Goal: Check status: Check status

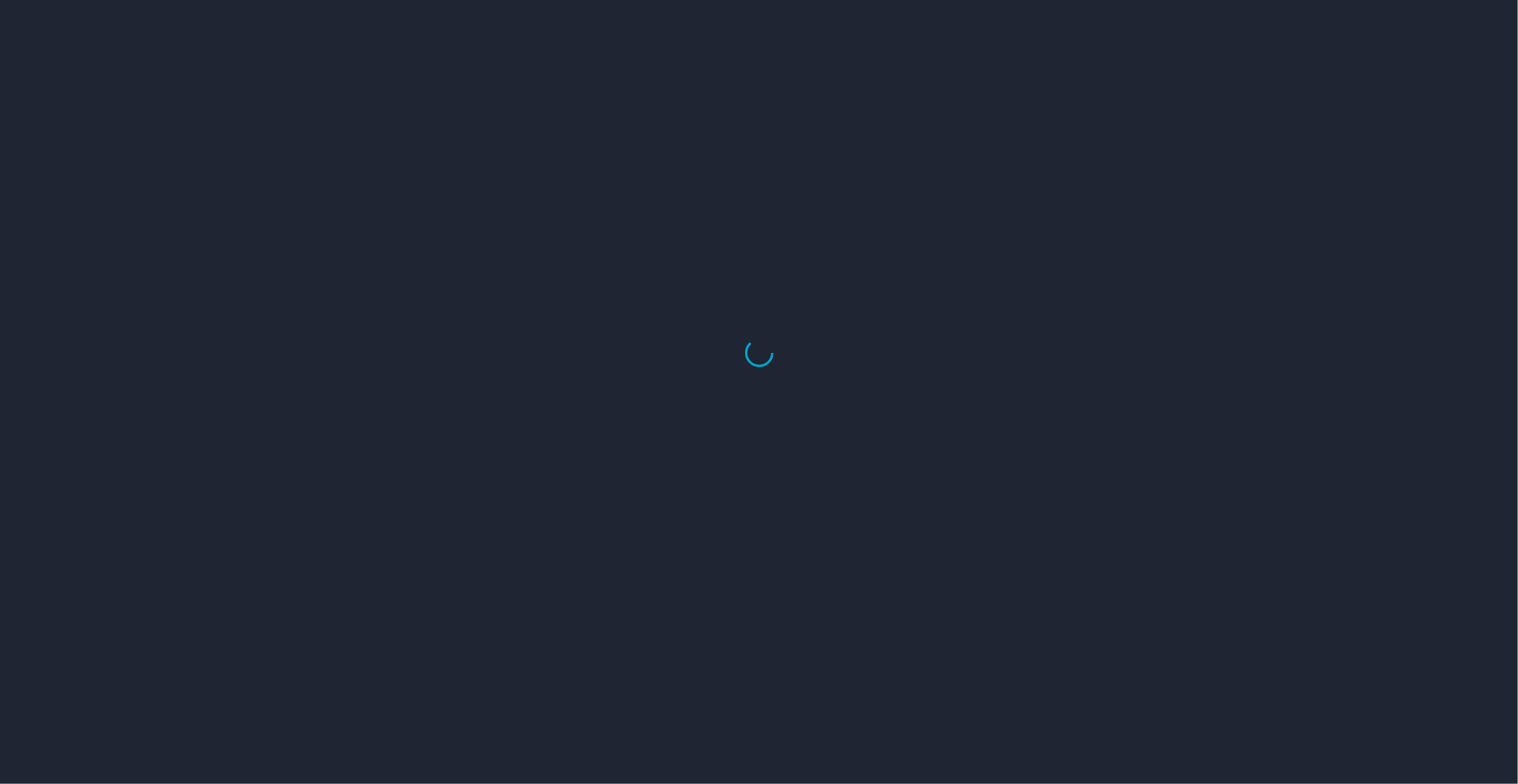
select select "US"
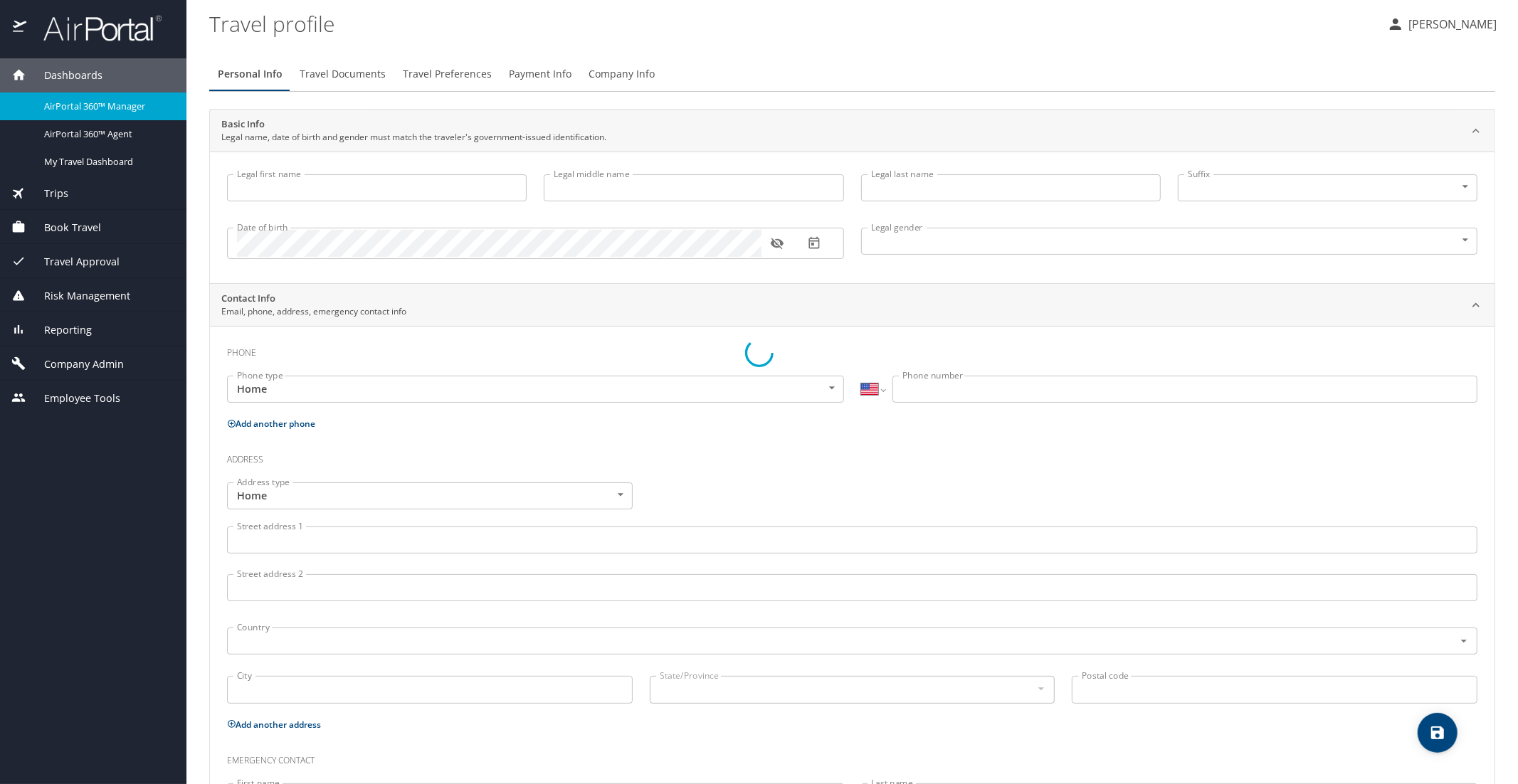
type input "Luke"
type input "Crismon"
type input "Beachley"
type input "Undisclosed"
type input "Teri"
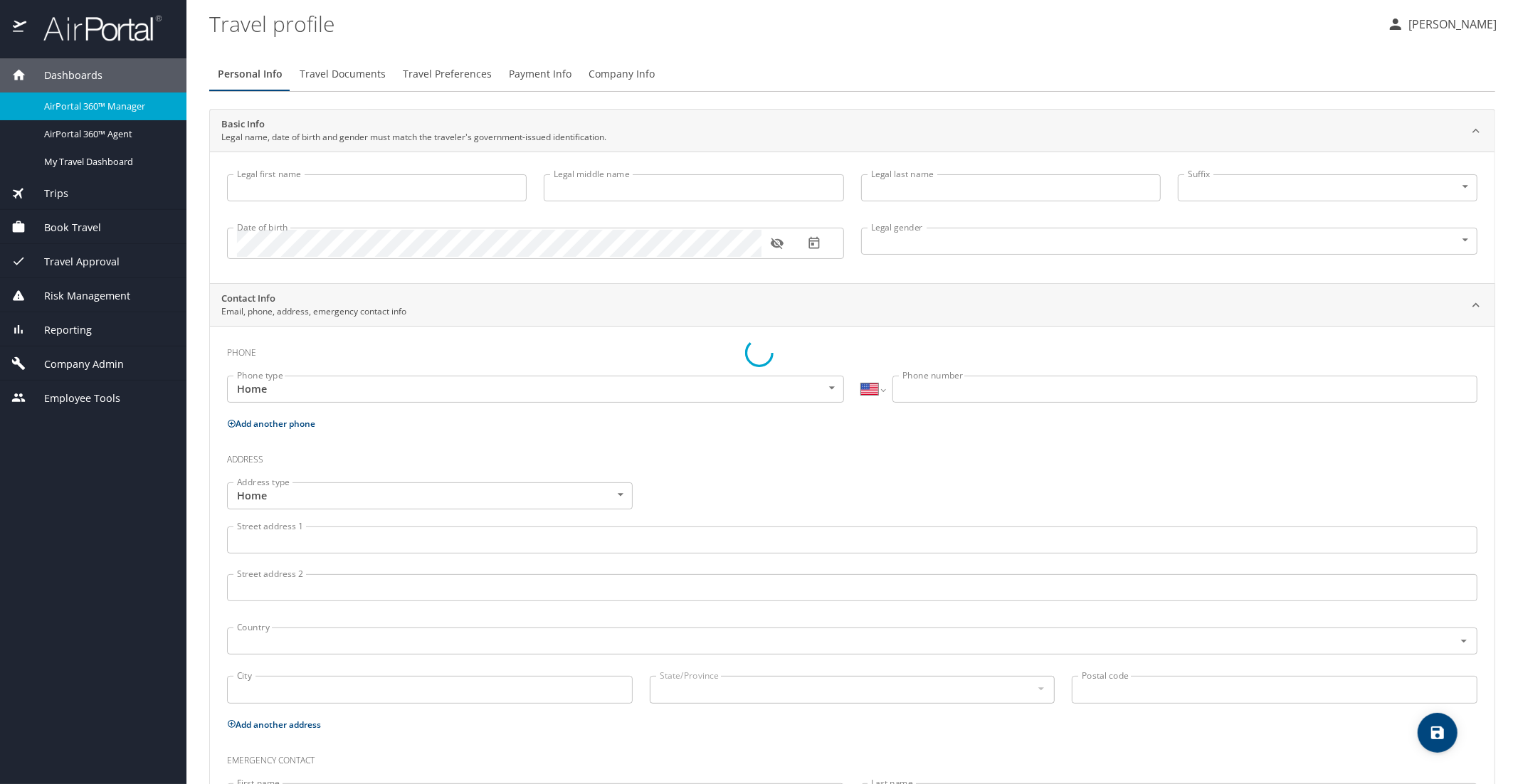
type input "Beachley"
type input "(801) 717-7714"
select select "US"
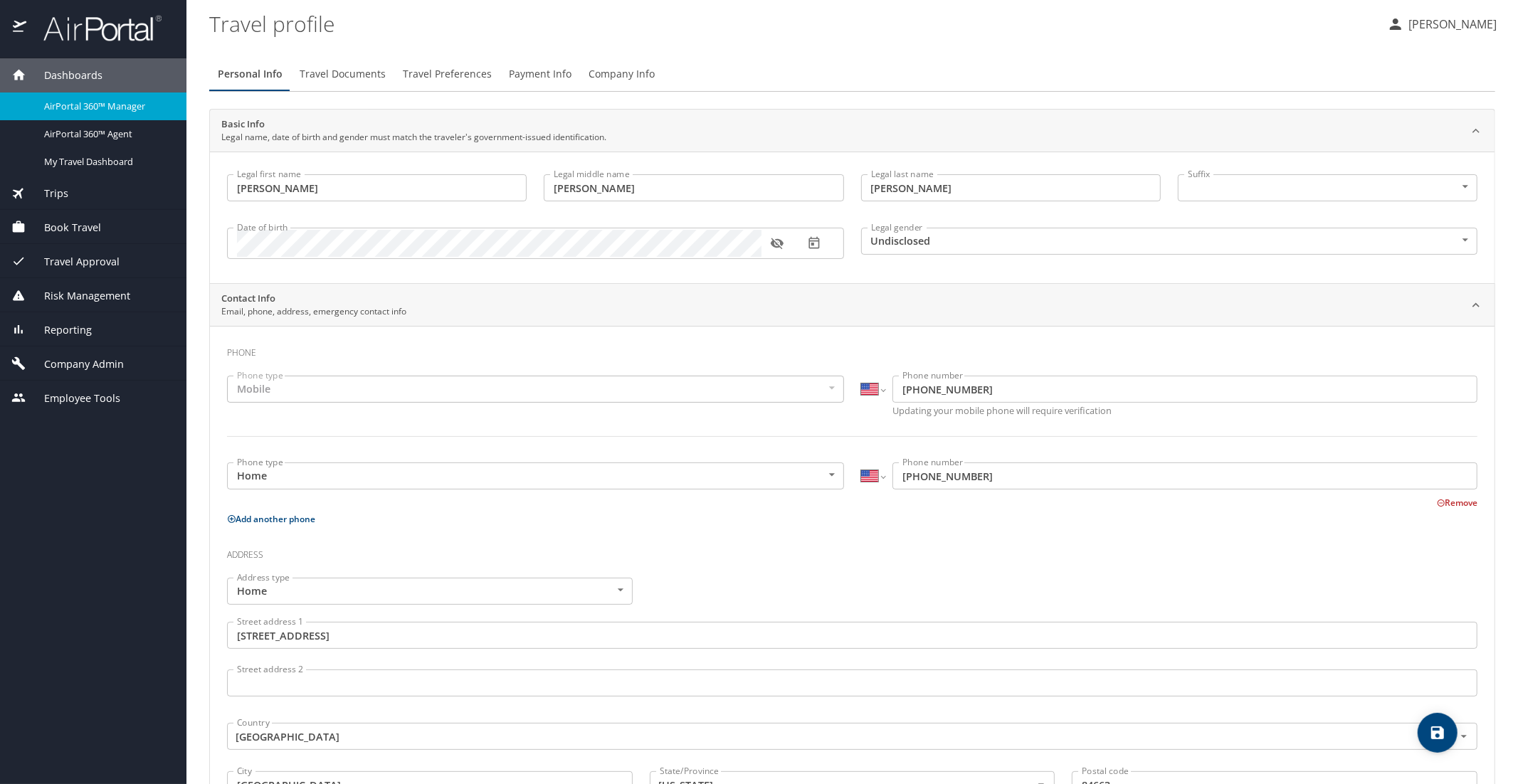
click at [87, 105] on span "AirPortal 360™ Manager" at bounding box center [106, 105] width 125 height 13
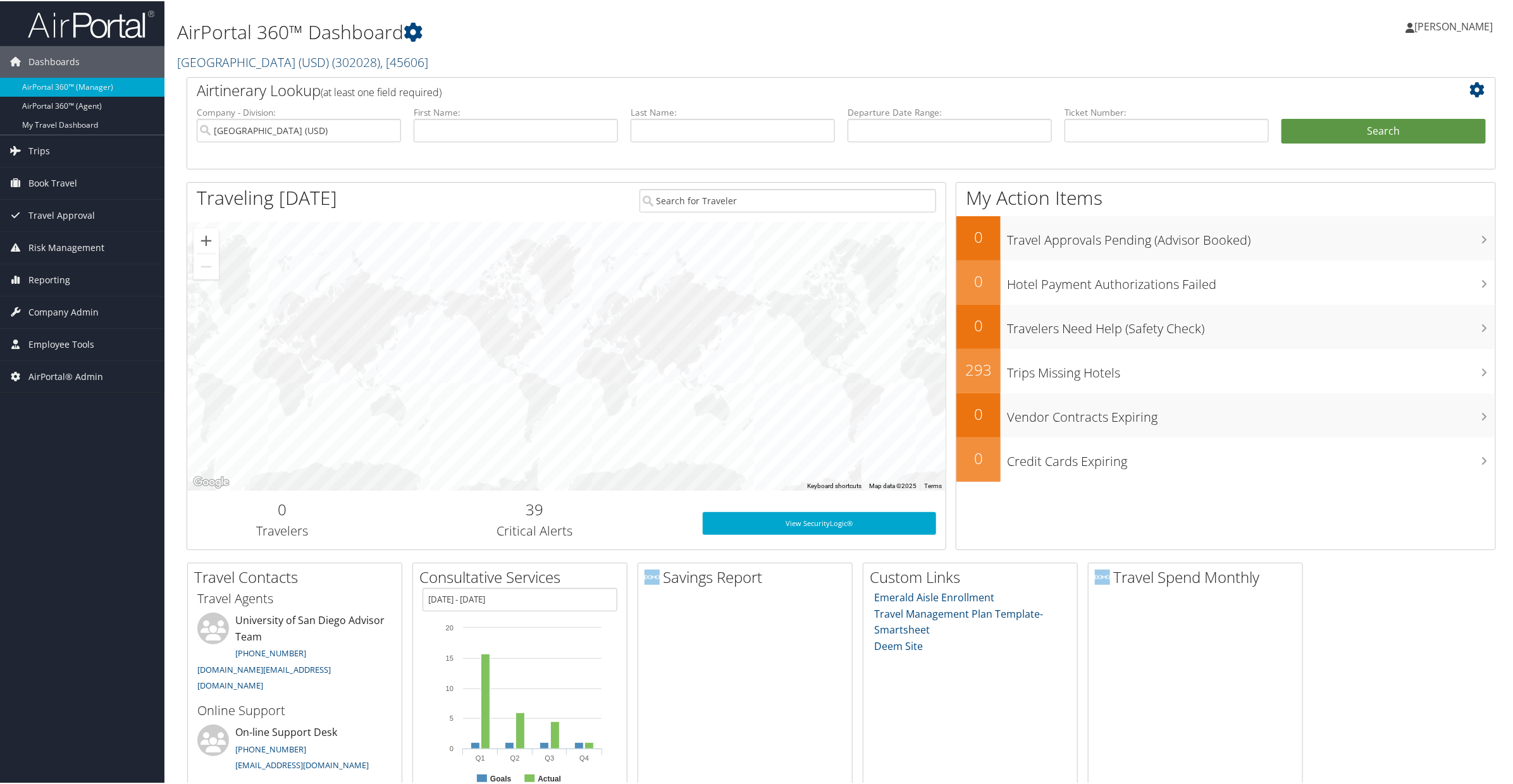
click at [230, 60] on link "[GEOGRAPHIC_DATA] (USD) ( 302028 ) , [ 45606 ]" at bounding box center [303, 60] width 251 height 17
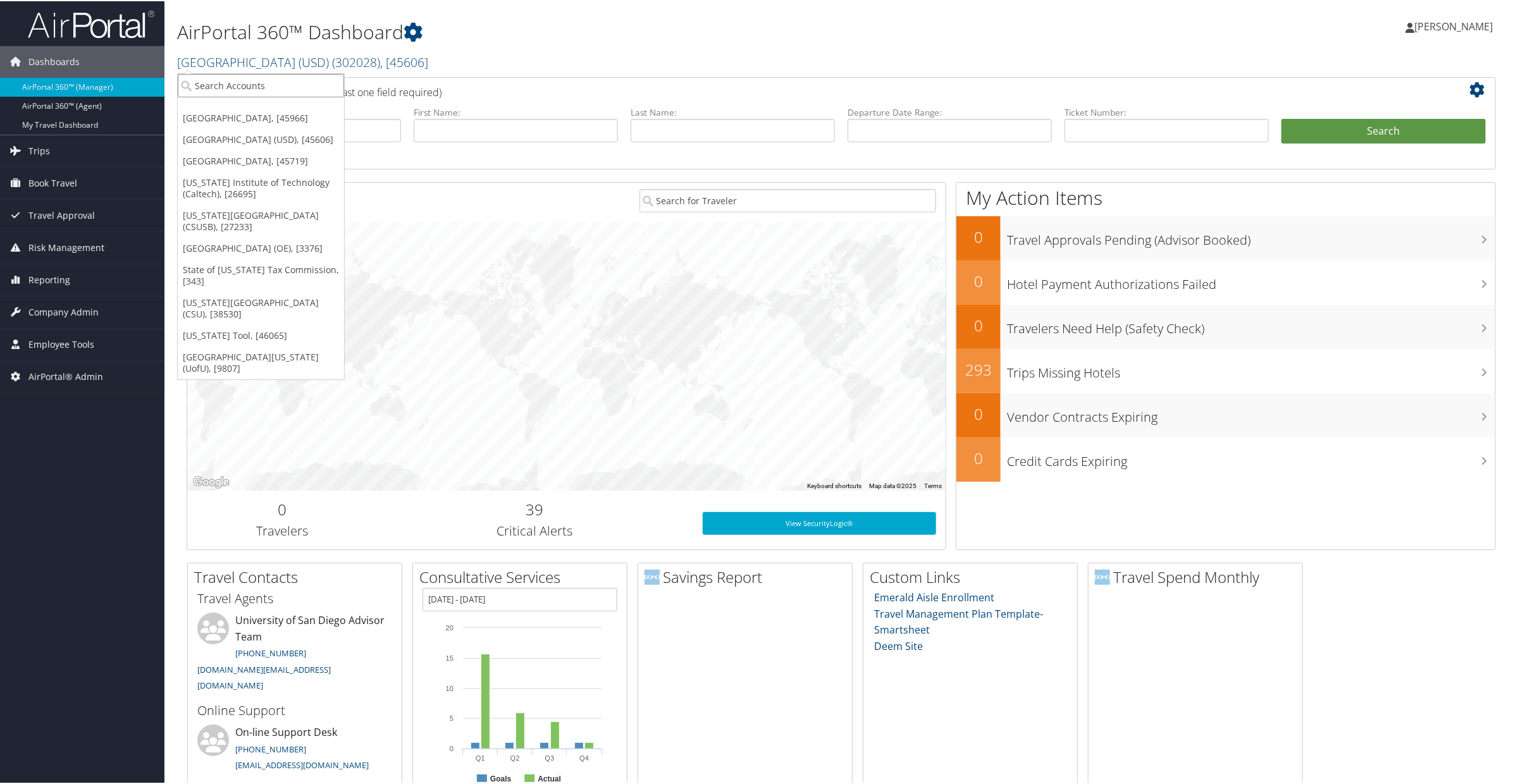
click at [228, 95] on input "search" at bounding box center [261, 84] width 166 height 23
type input "csu"
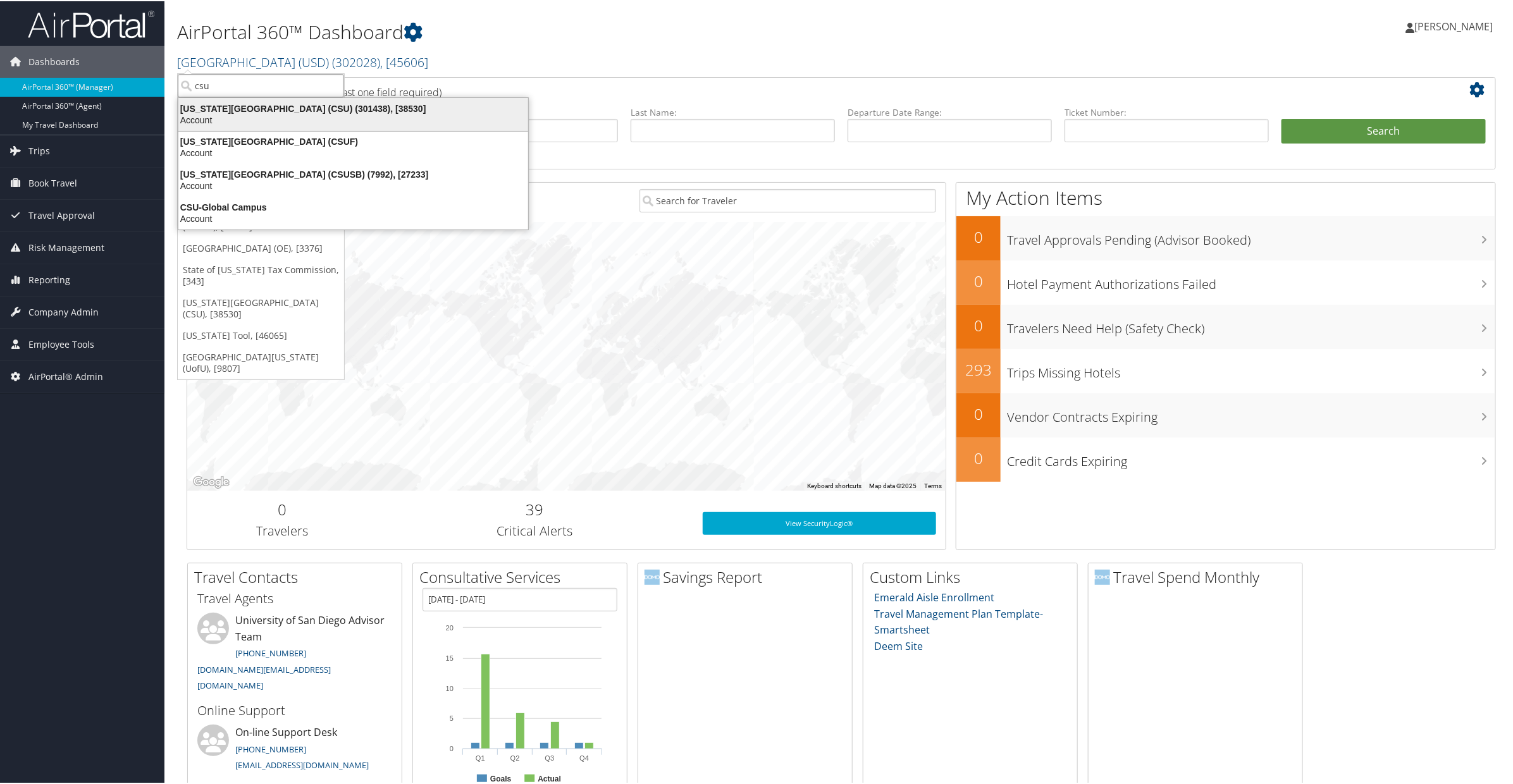
click at [239, 110] on div "California State University (CSU) (301438), [38530]" at bounding box center [353, 107] width 365 height 11
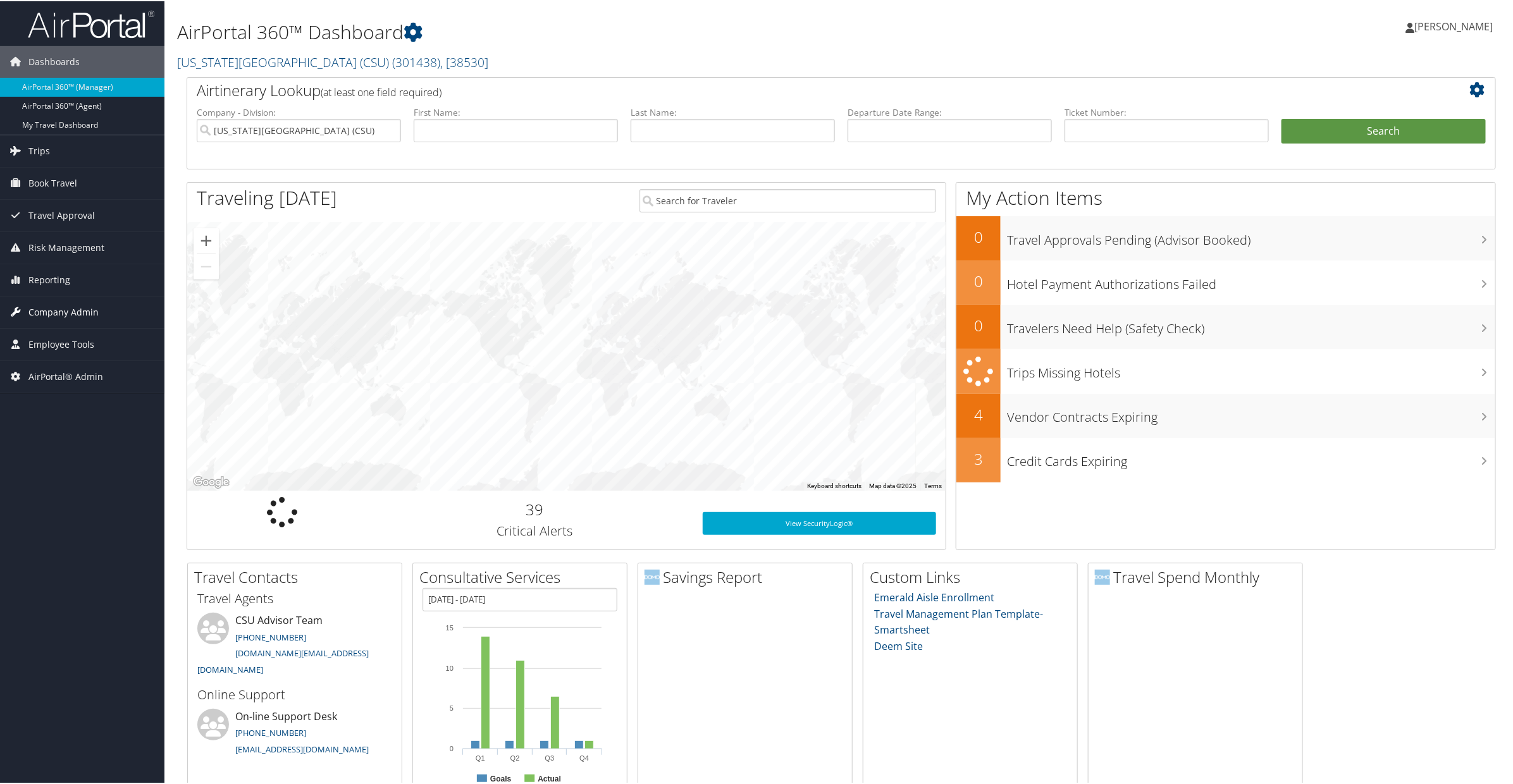
click at [45, 321] on span "Company Admin" at bounding box center [64, 311] width 70 height 32
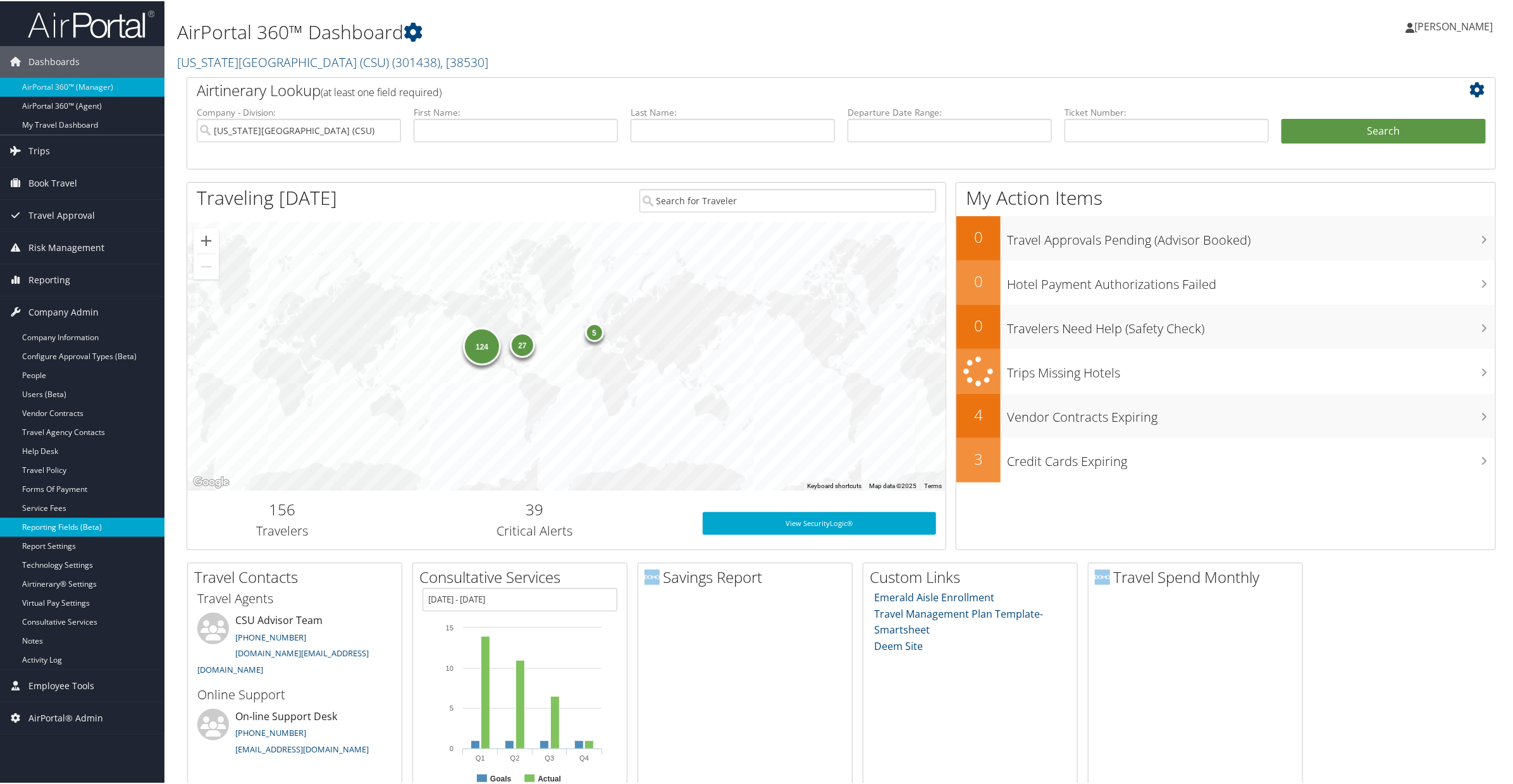
click at [43, 522] on link "Reporting Fields (Beta)" at bounding box center [82, 526] width 164 height 19
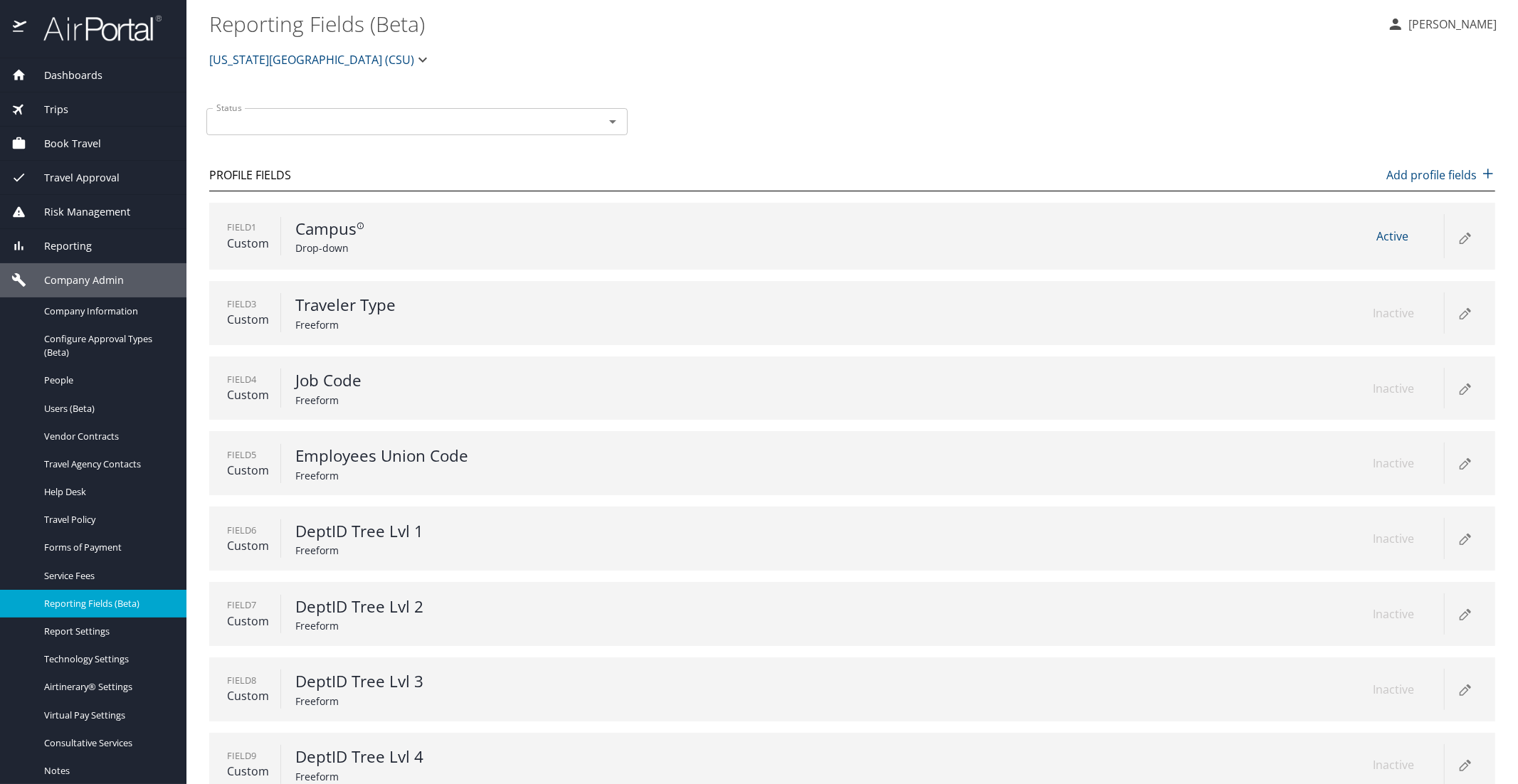
click at [1220, 239] on div "Field 1 Custom Campus Drop-down Active" at bounding box center [852, 236] width 1286 height 67
click at [1463, 244] on icon at bounding box center [1464, 237] width 17 height 17
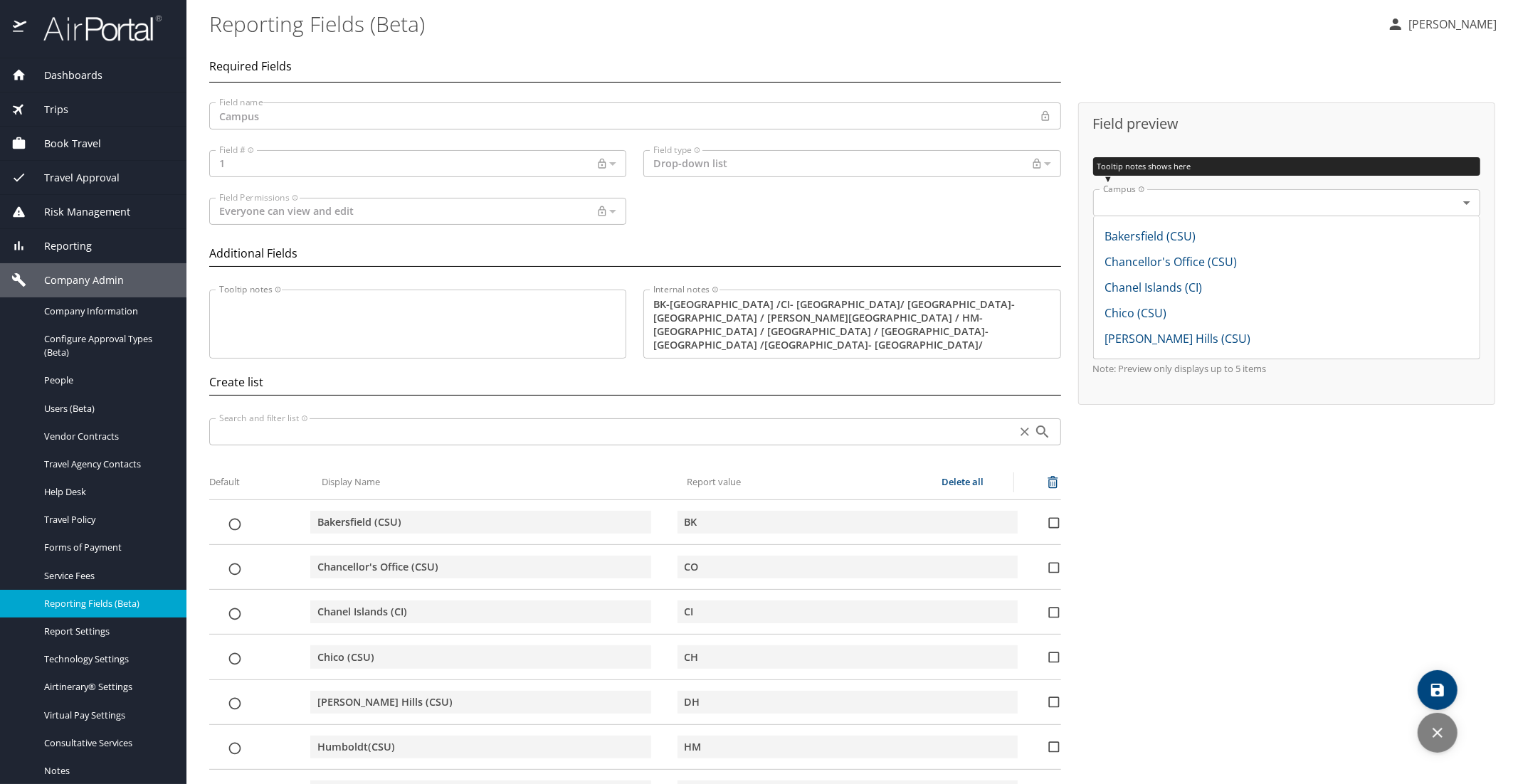
click at [573, 33] on \(Beta\) "Reporting Fields (Beta)" at bounding box center [792, 23] width 1167 height 44
click at [66, 70] on span "Dashboards" at bounding box center [63, 76] width 76 height 16
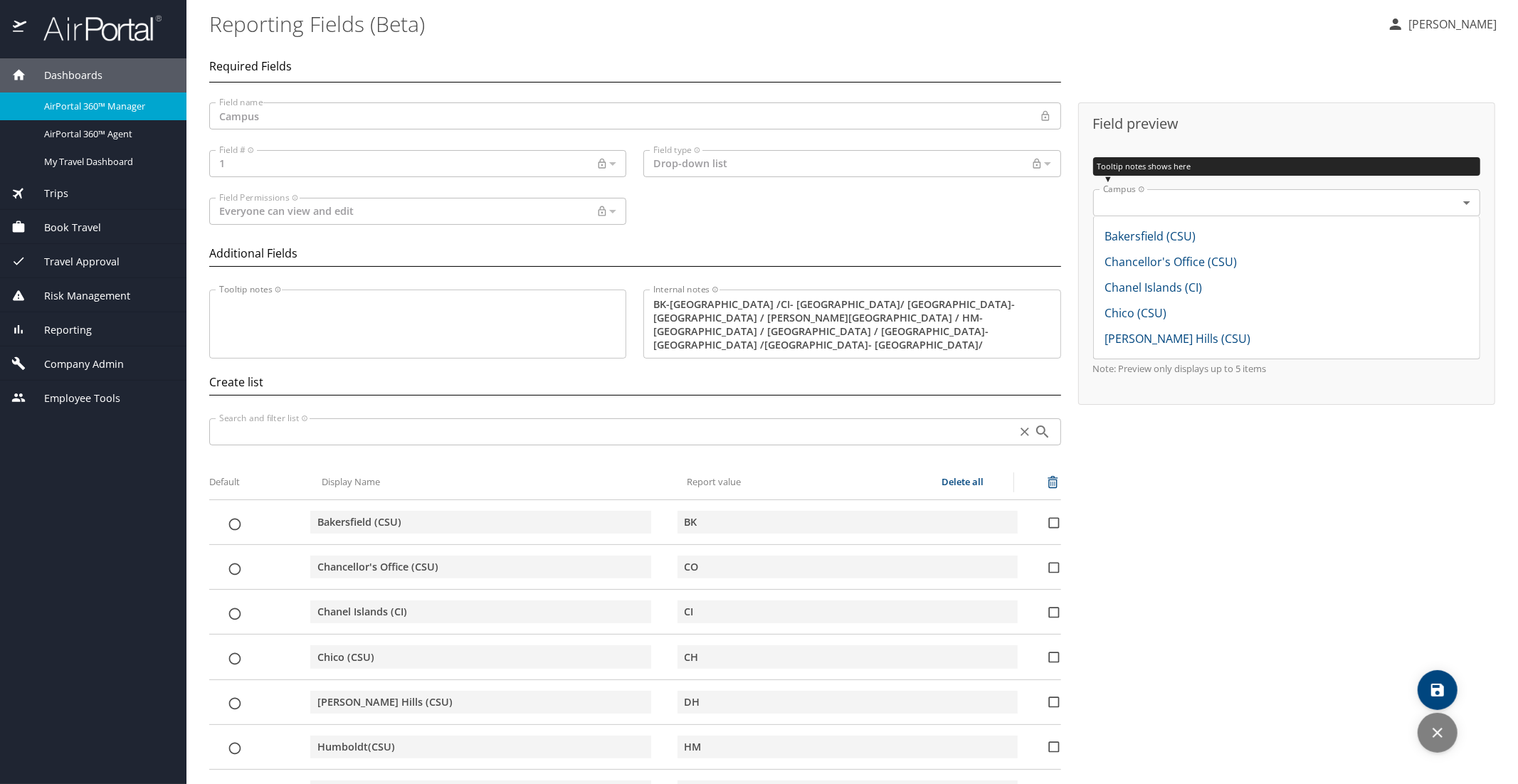
click at [82, 72] on span "Dashboards" at bounding box center [63, 76] width 76 height 16
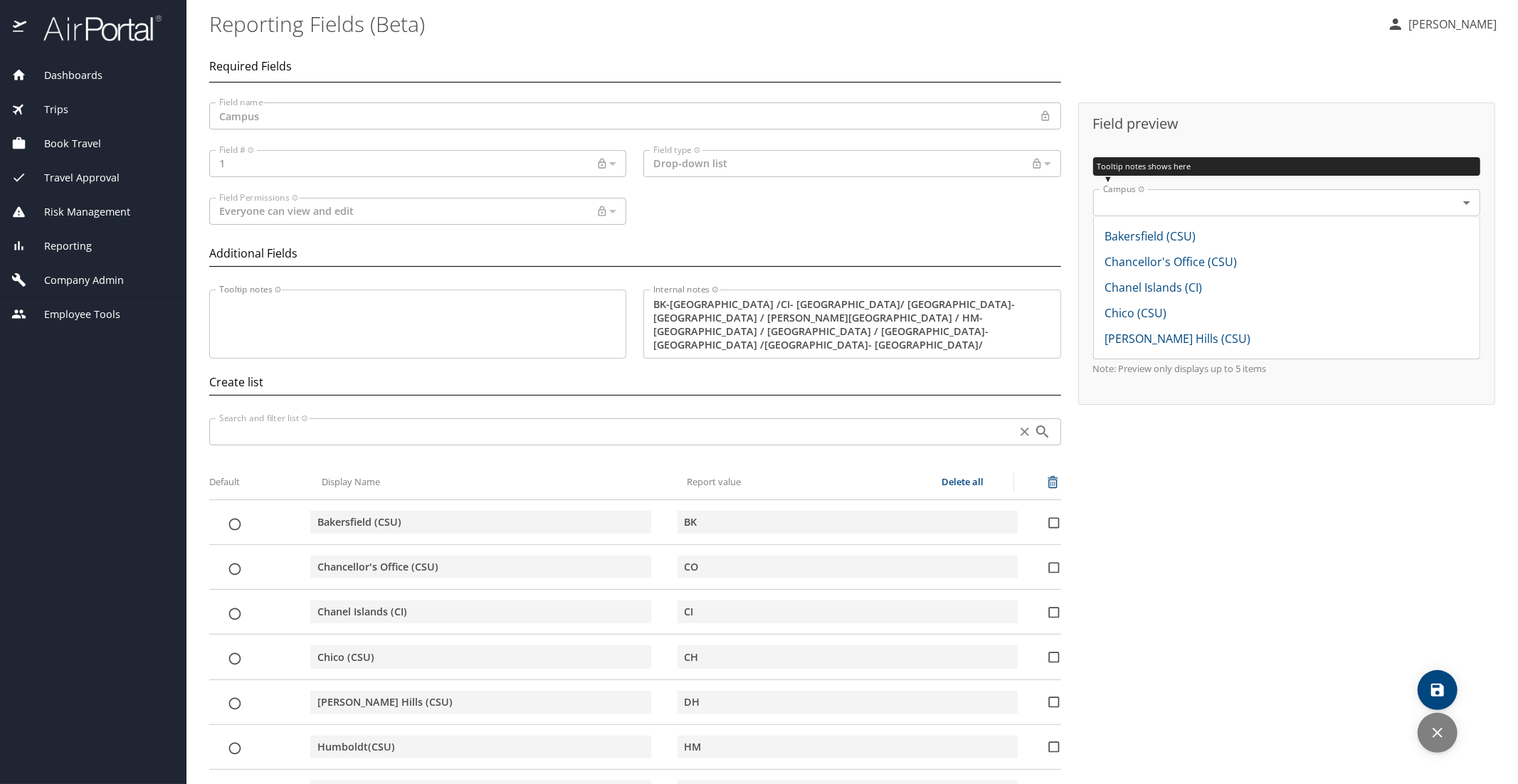
click at [70, 80] on span "Dashboards" at bounding box center [63, 76] width 76 height 16
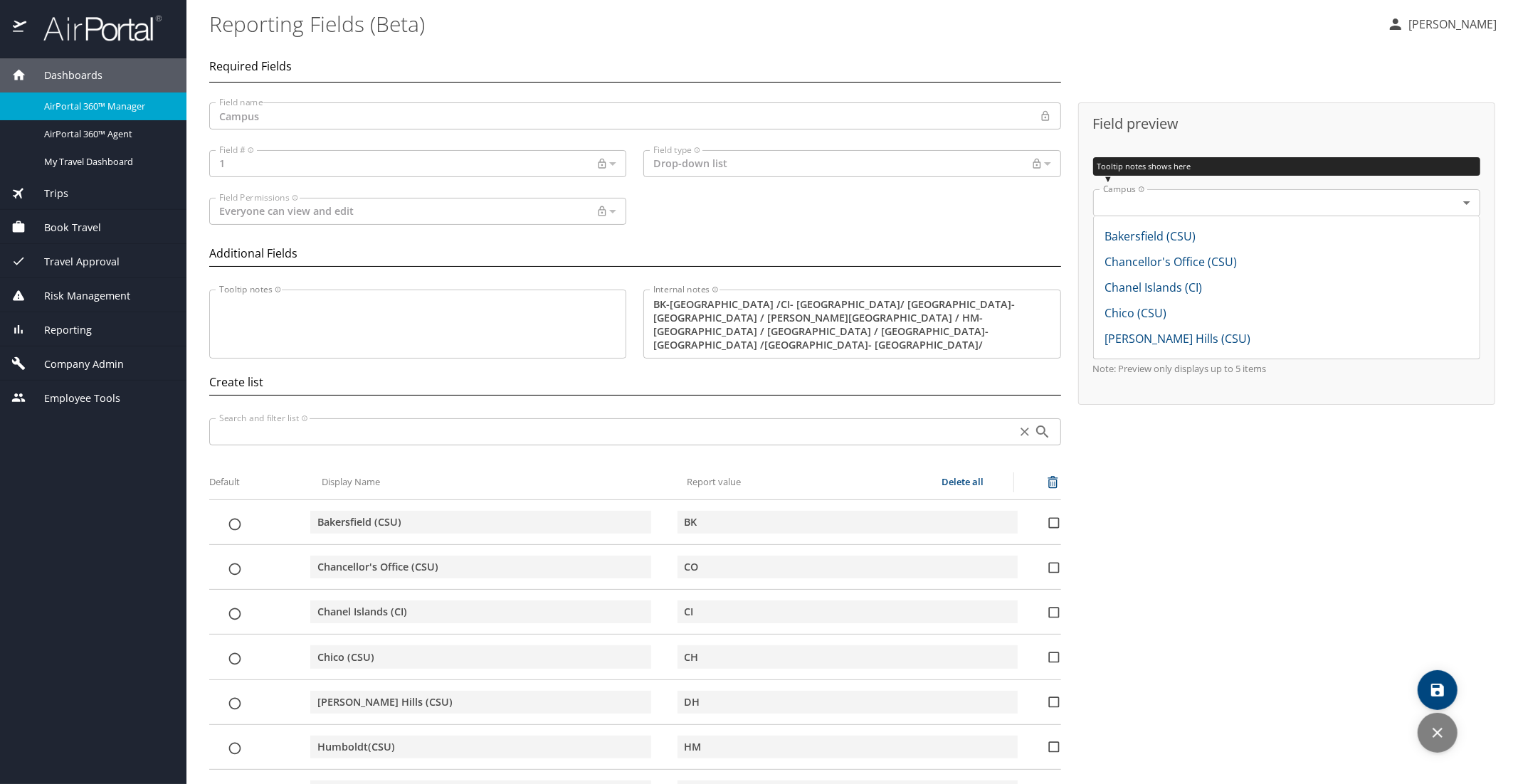
click at [63, 103] on span "AirPortal 360™ Manager" at bounding box center [106, 105] width 125 height 13
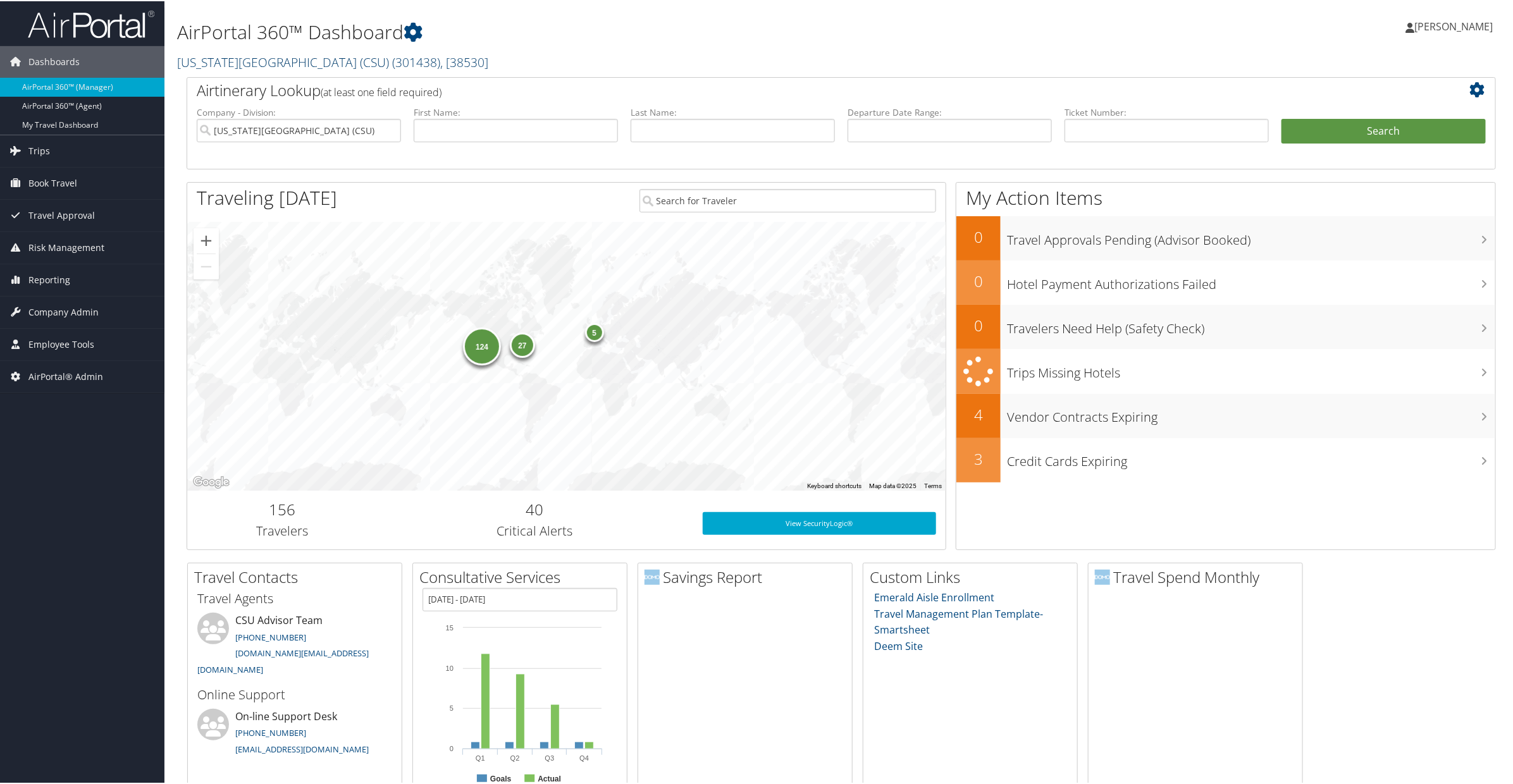
click at [305, 64] on link "[US_STATE][GEOGRAPHIC_DATA] (CSU) ( 301438 ) , [ 38530 ]" at bounding box center [333, 60] width 312 height 17
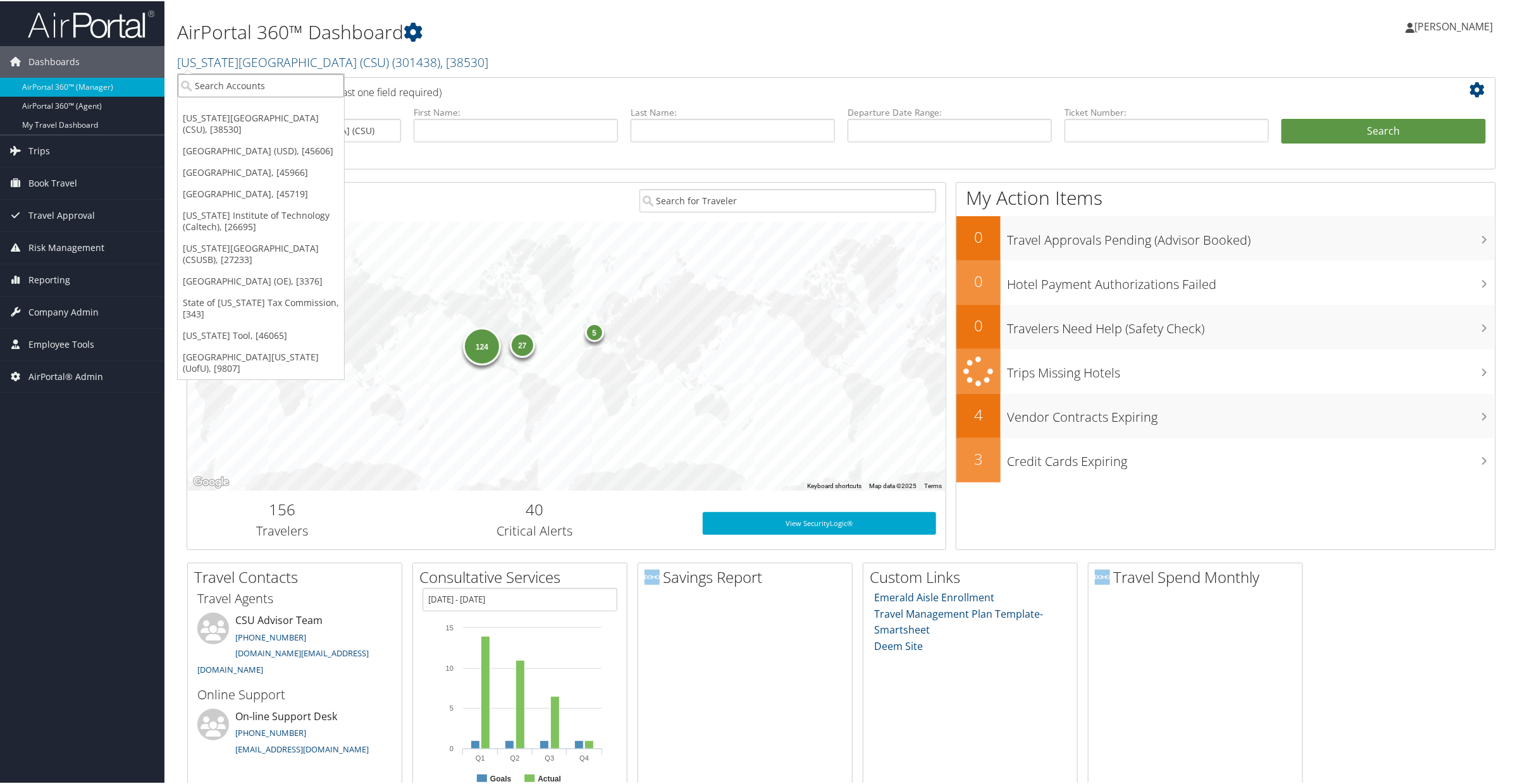
click at [242, 95] on input "search" at bounding box center [261, 84] width 166 height 23
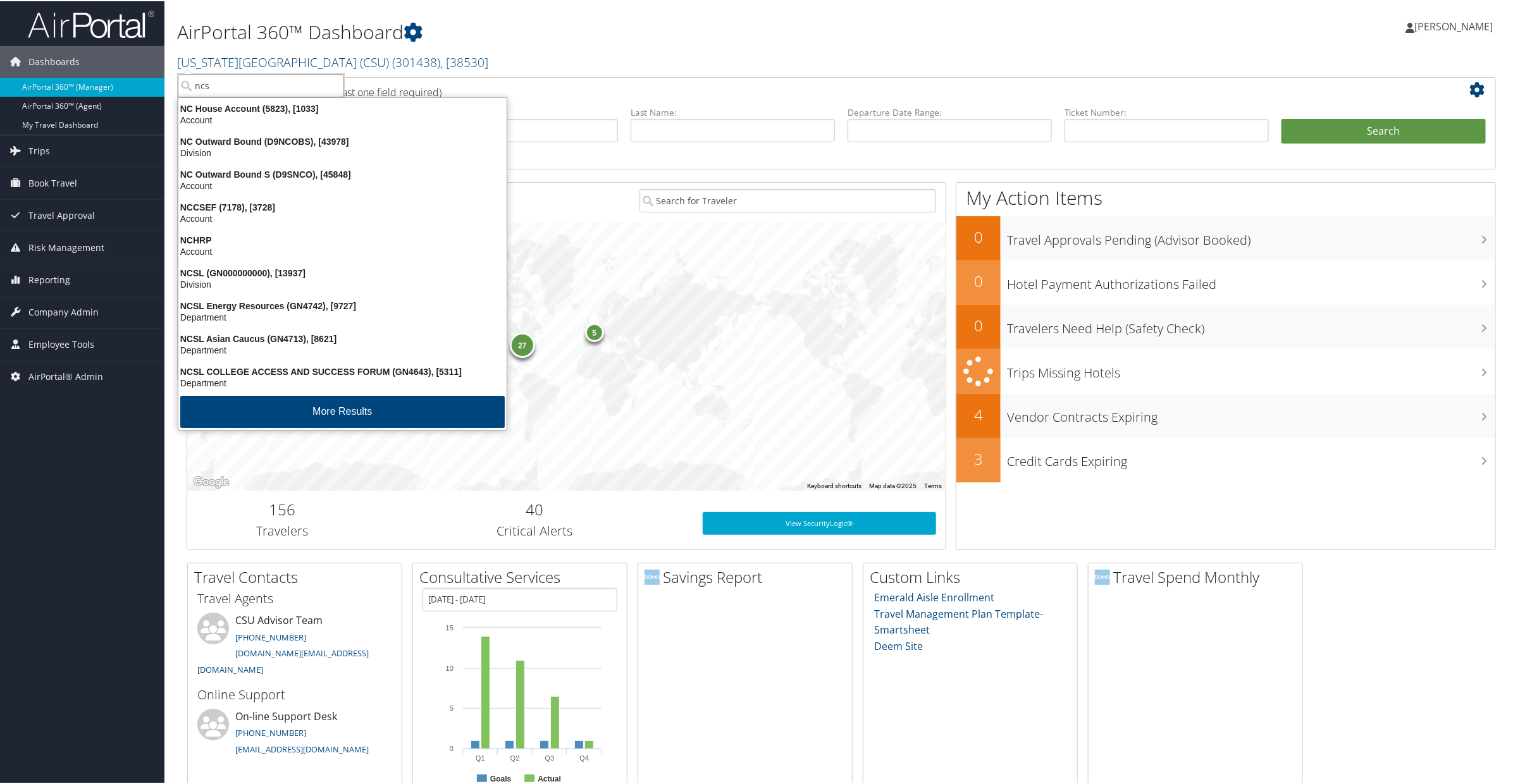
type input "ncsl"
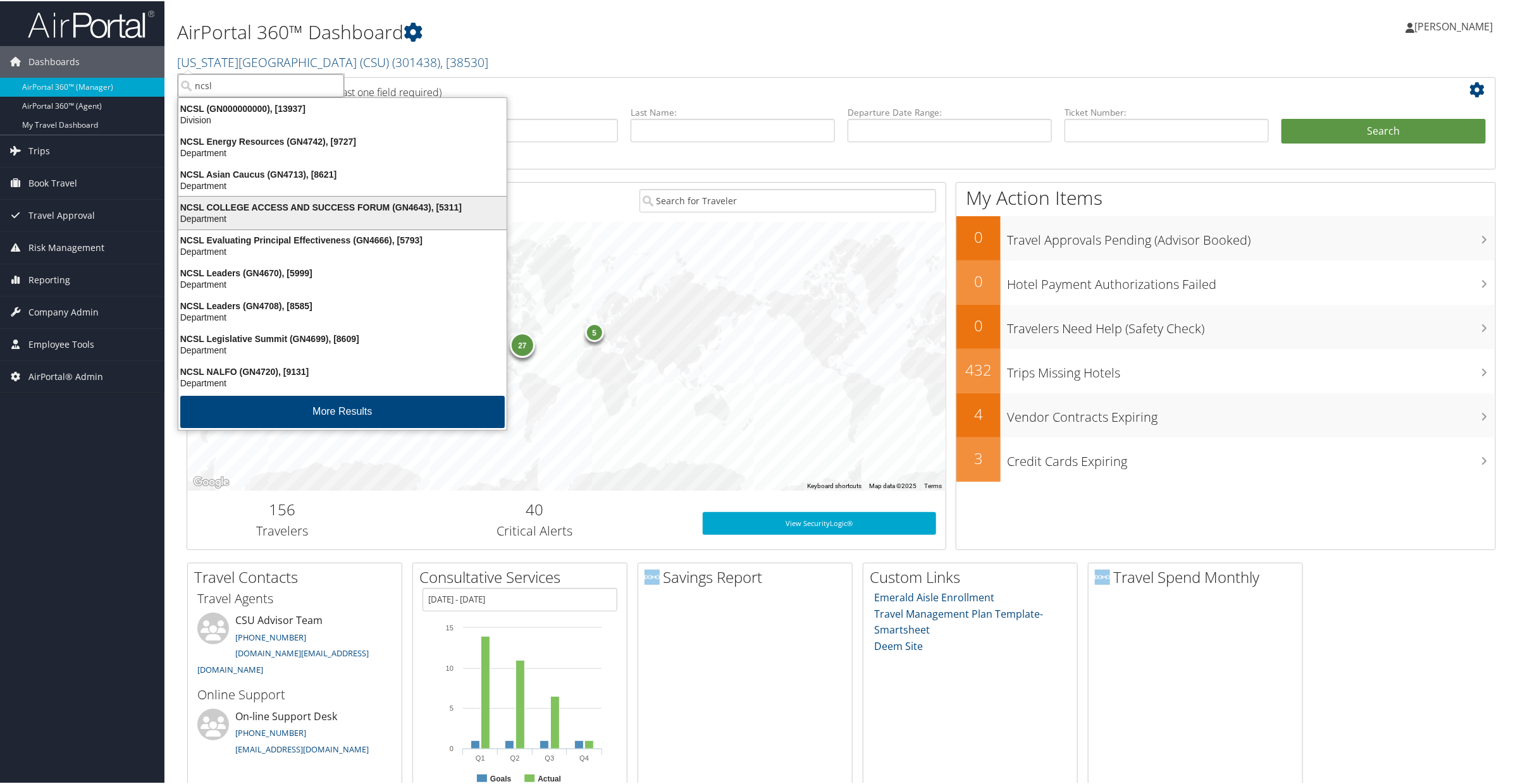
scroll to position [4, 0]
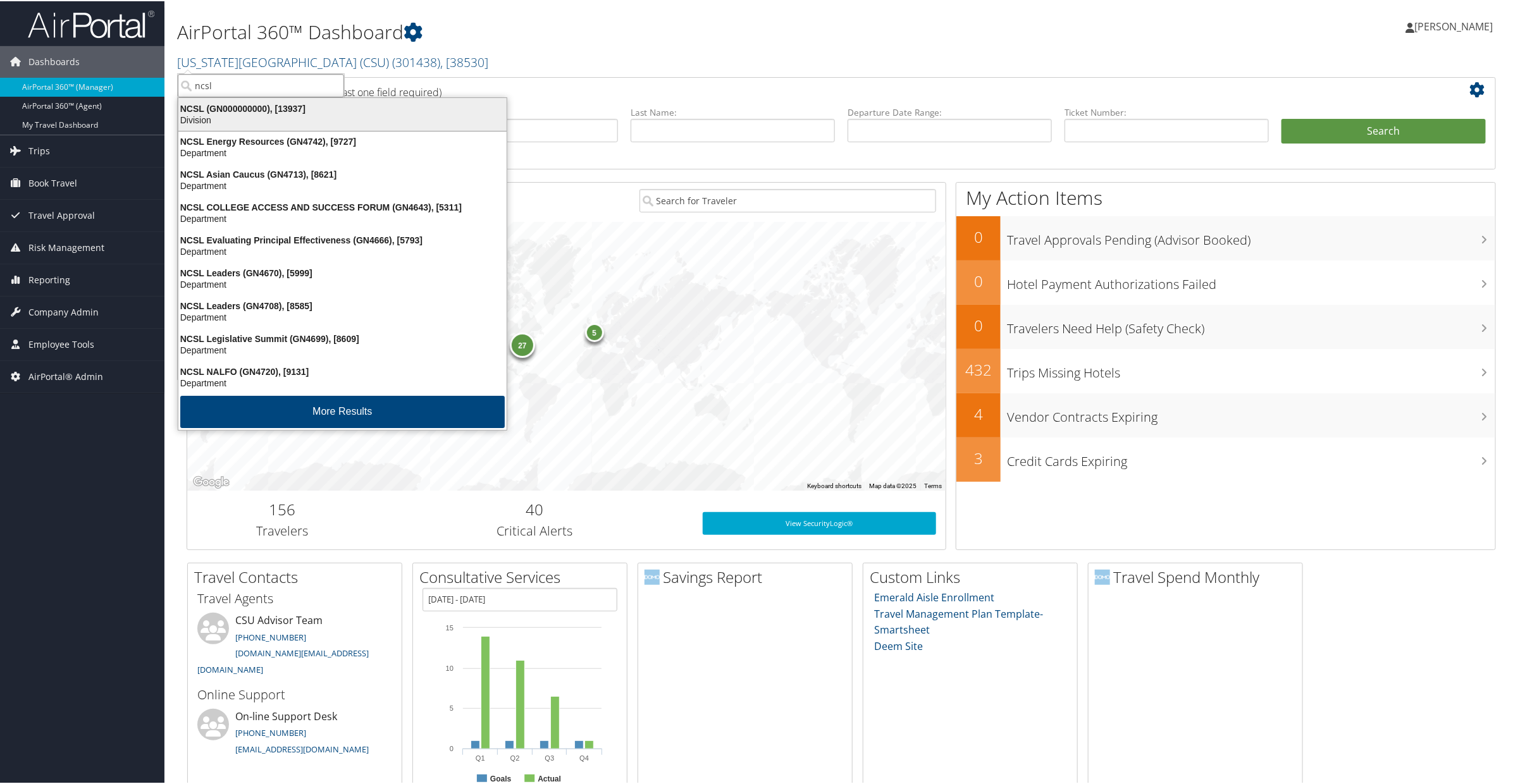
click at [250, 104] on div "NCSL (GN000000000), [13937]" at bounding box center [342, 107] width 343 height 11
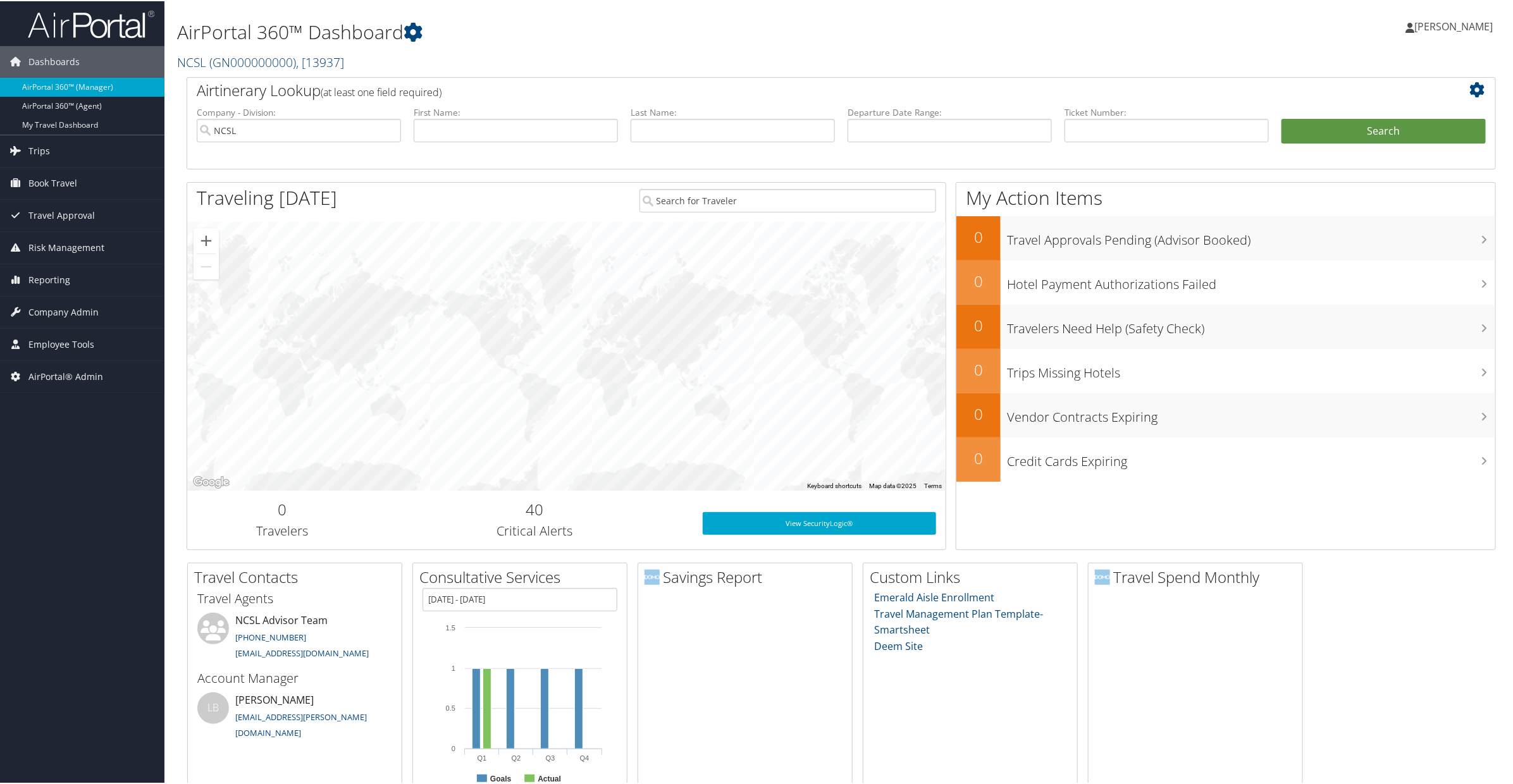
click at [249, 60] on span "( GN000000000 )" at bounding box center [253, 60] width 87 height 17
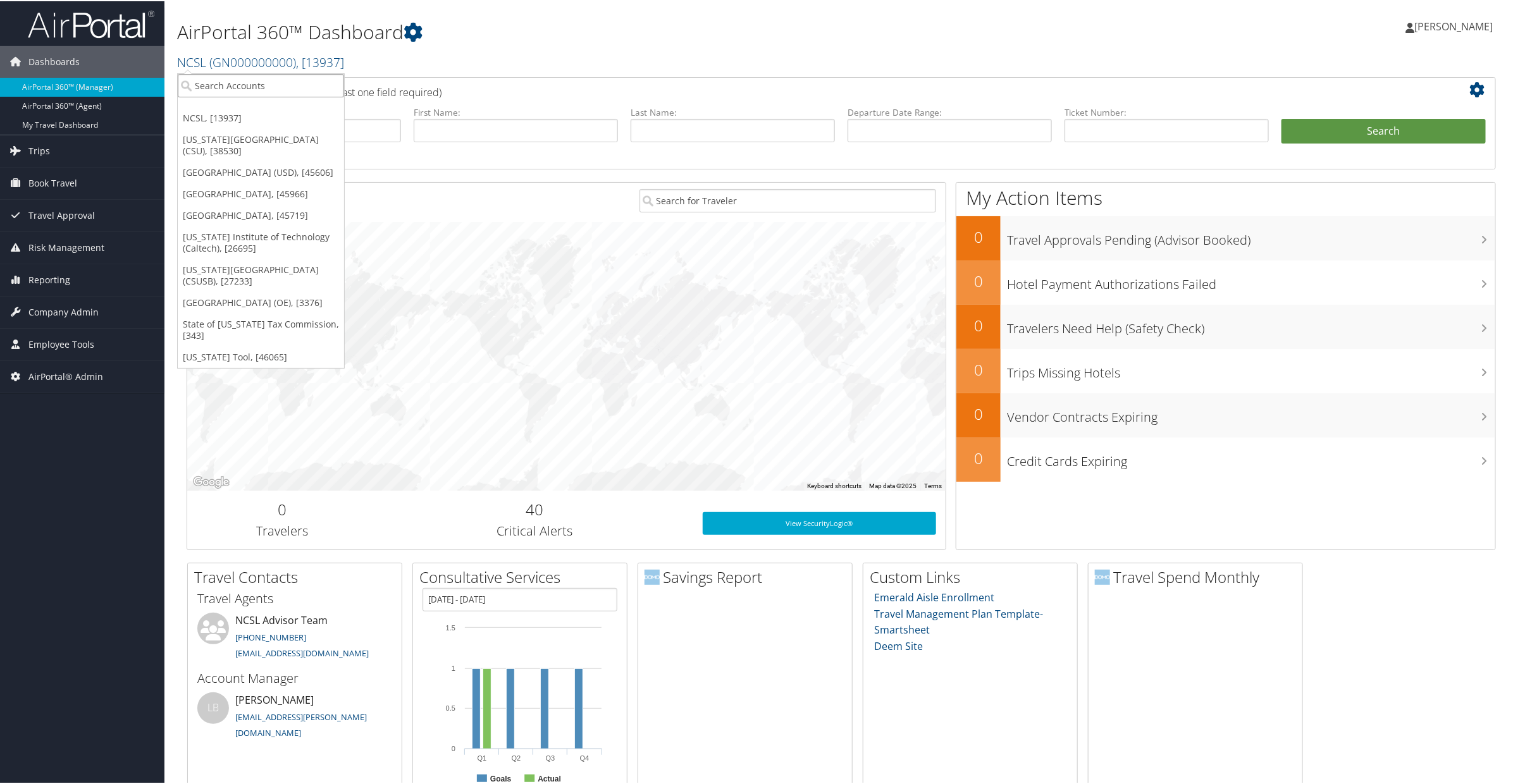
click at [237, 81] on input "search" at bounding box center [261, 84] width 166 height 23
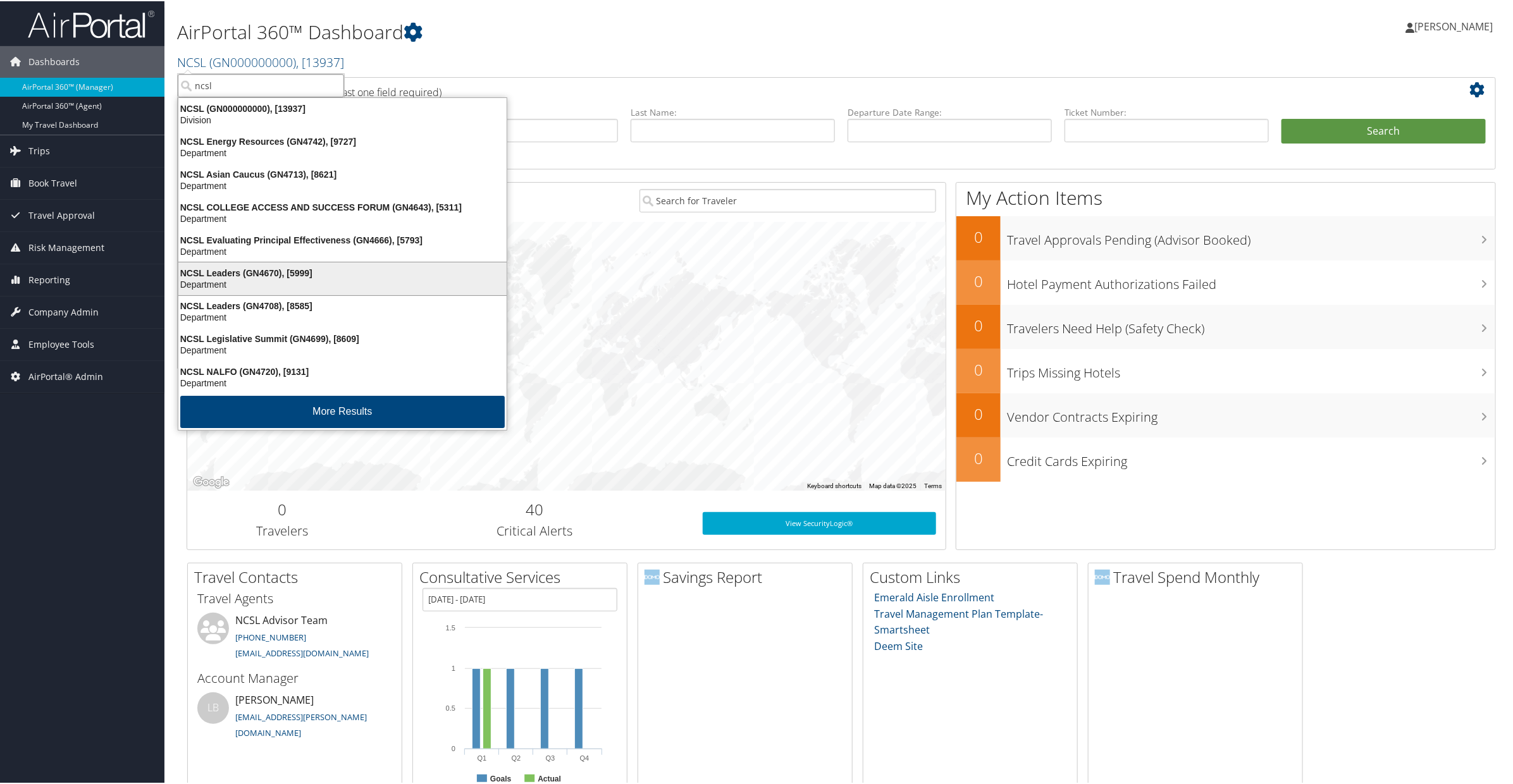
scroll to position [4, 0]
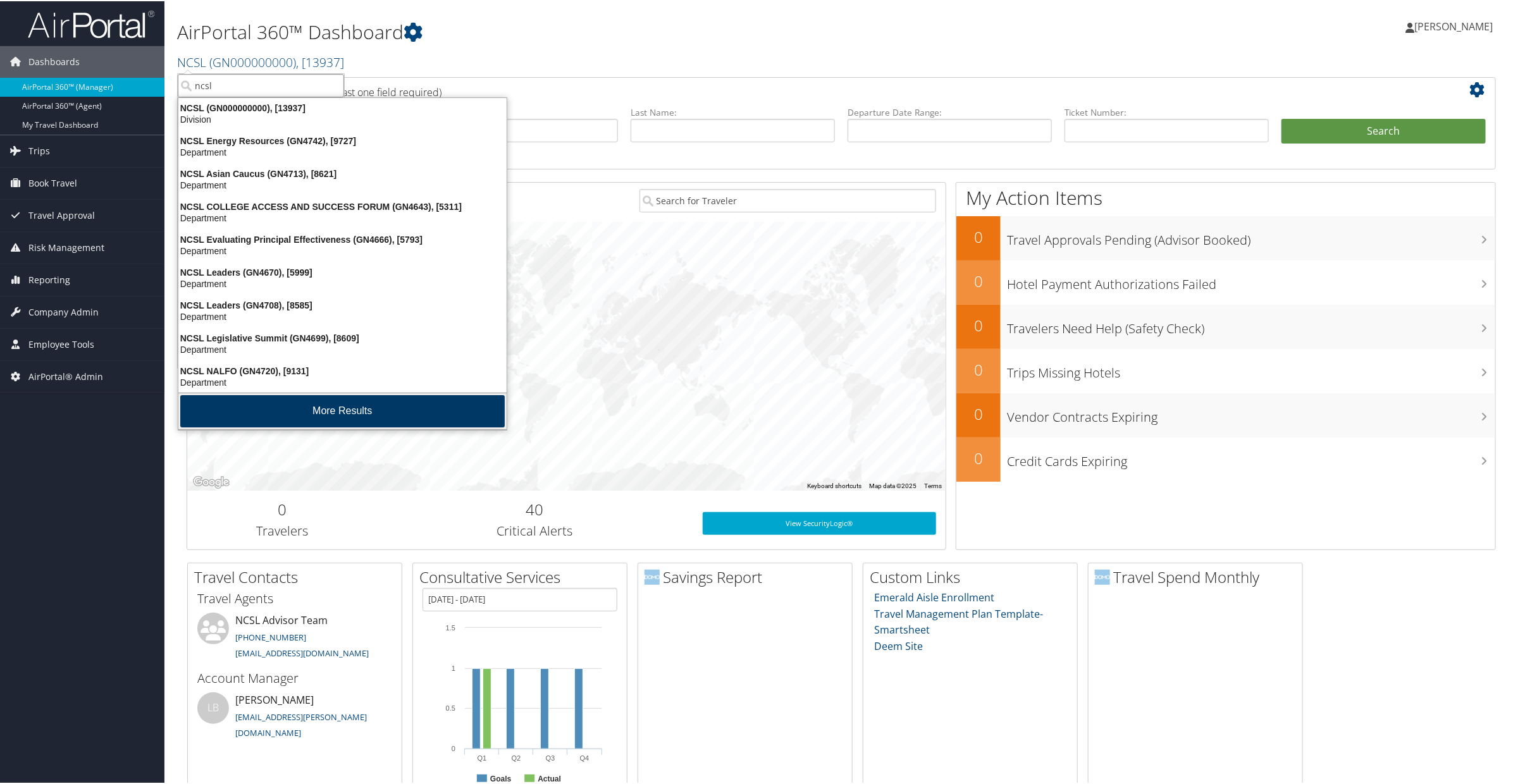
click at [284, 414] on button "More Results" at bounding box center [342, 410] width 324 height 33
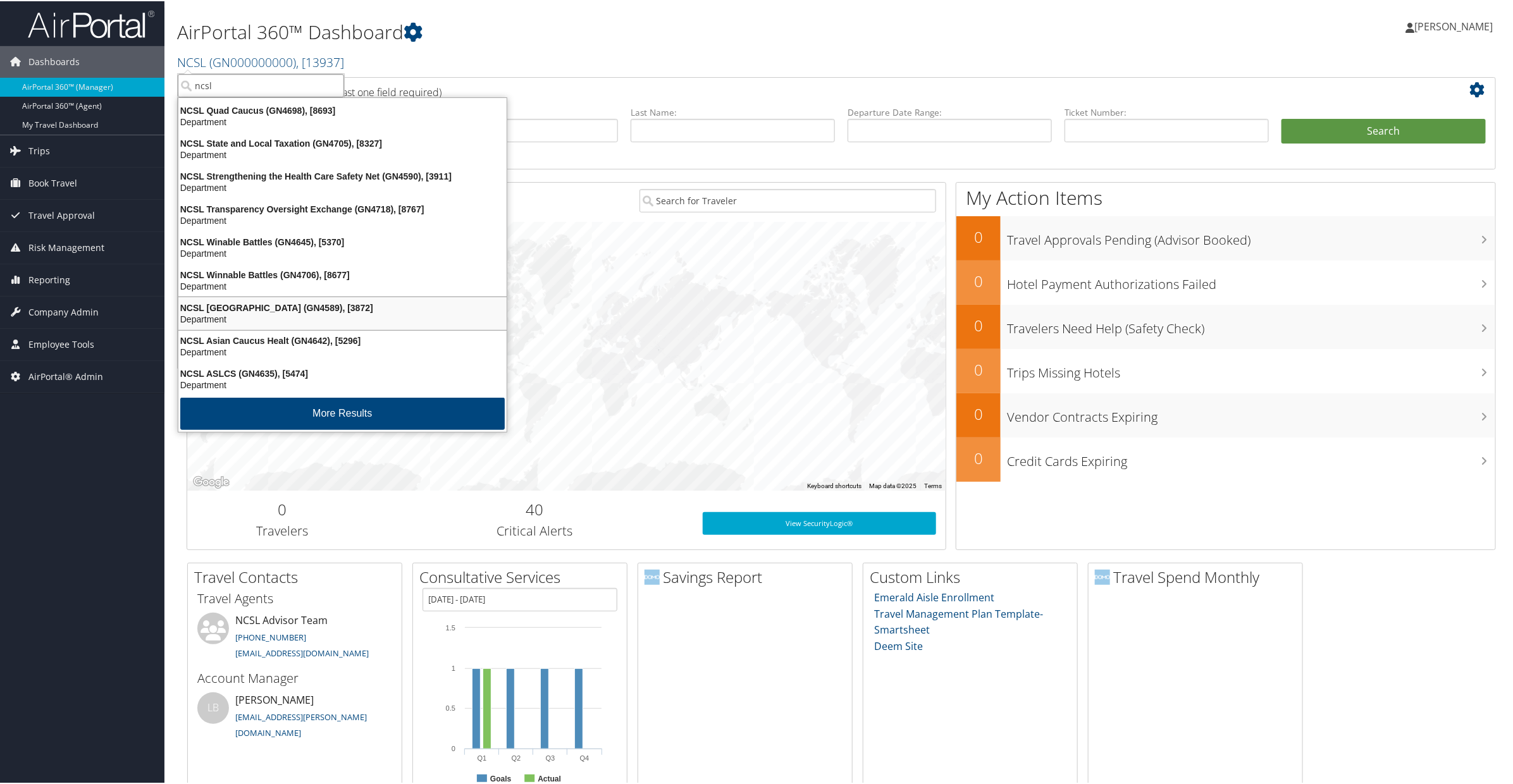
scroll to position [295, 0]
type input "ncsl"
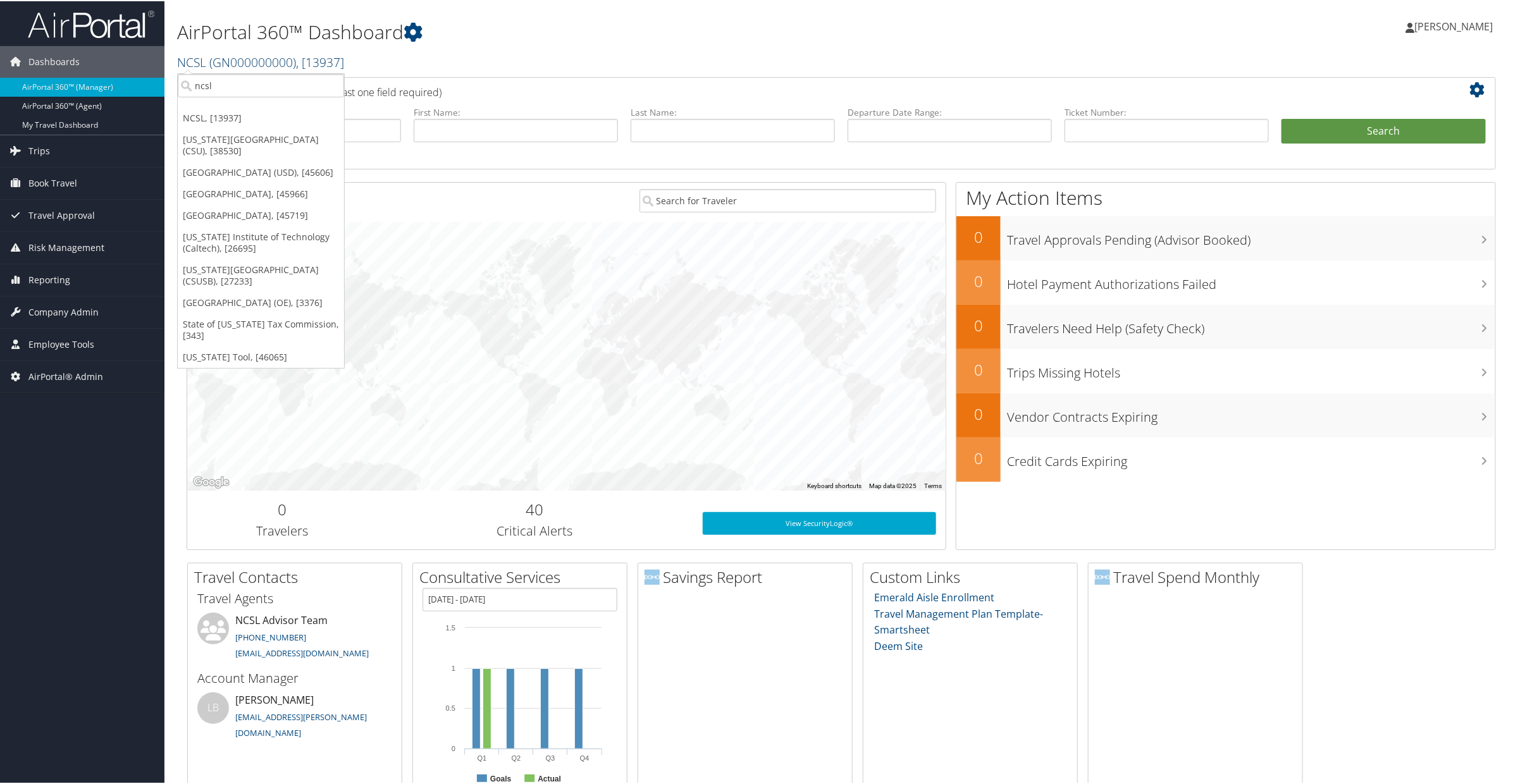
click at [224, 64] on span "( GN000000000 )" at bounding box center [253, 60] width 87 height 17
click at [212, 82] on input "ncsl" at bounding box center [261, 84] width 166 height 23
click at [212, 82] on input "search" at bounding box center [261, 84] width 166 height 23
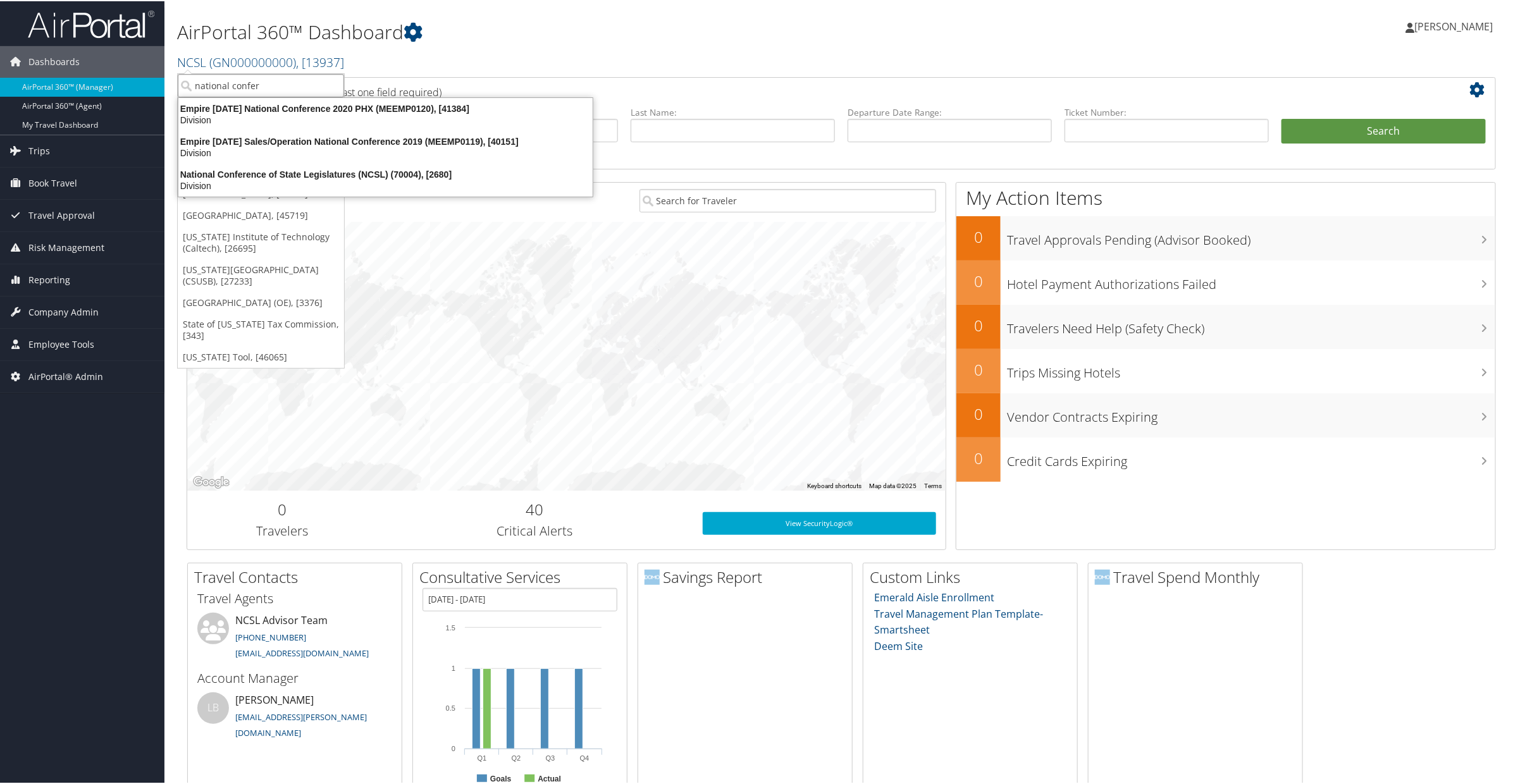
type input "national confere"
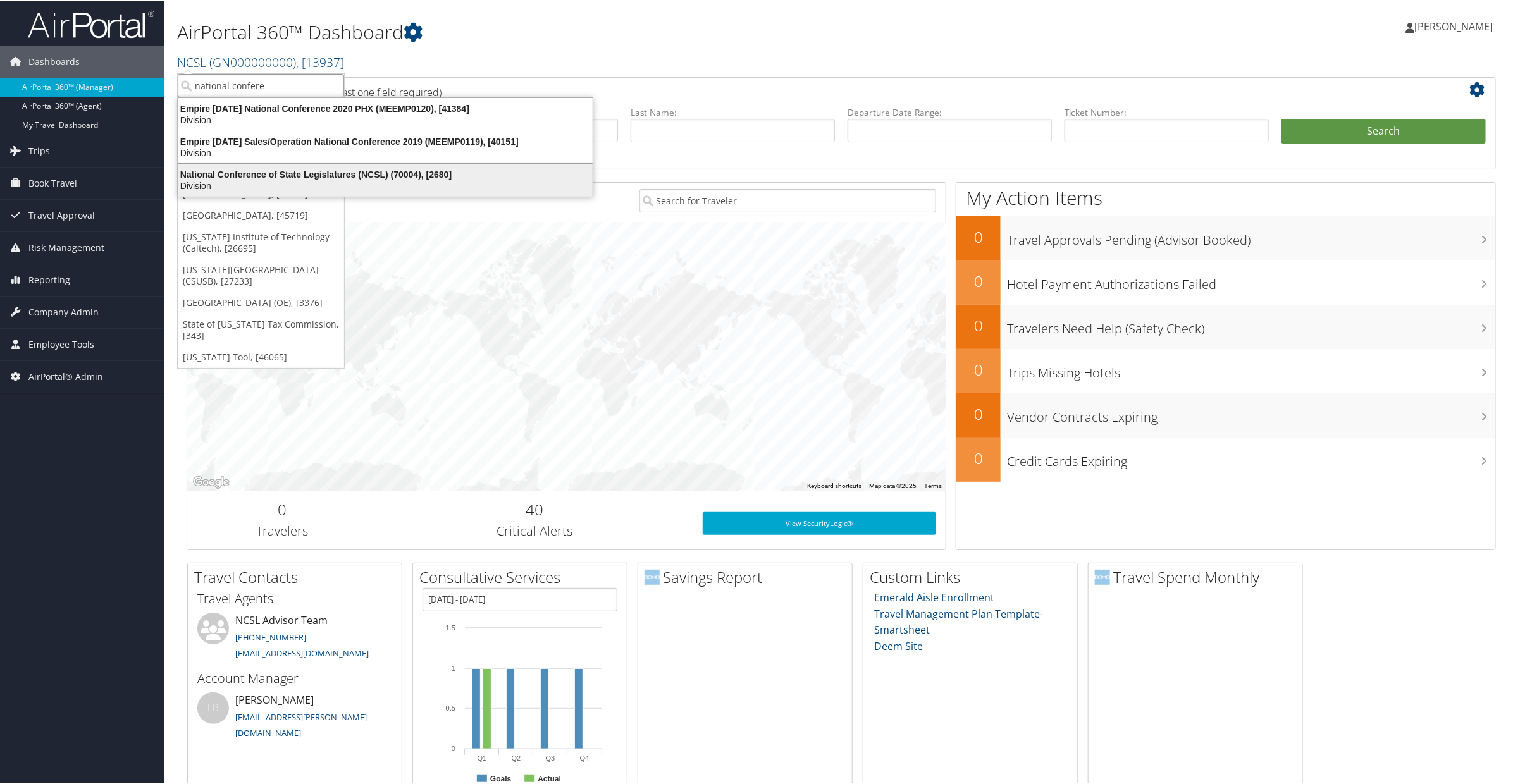
click at [202, 168] on div "National Conference of State Legislatures (NCSL) (70004), [2680]" at bounding box center [385, 173] width 430 height 11
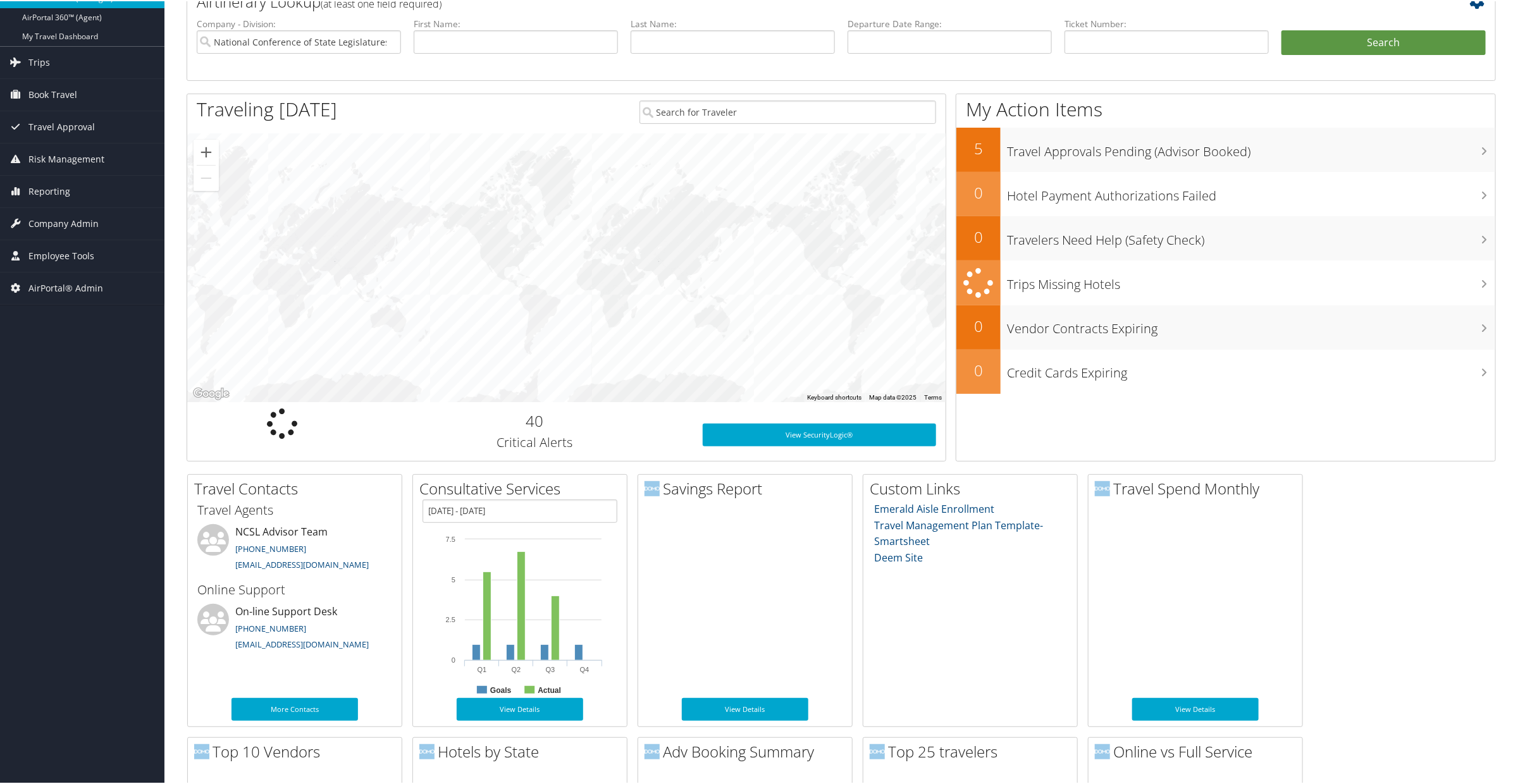
scroll to position [91, 0]
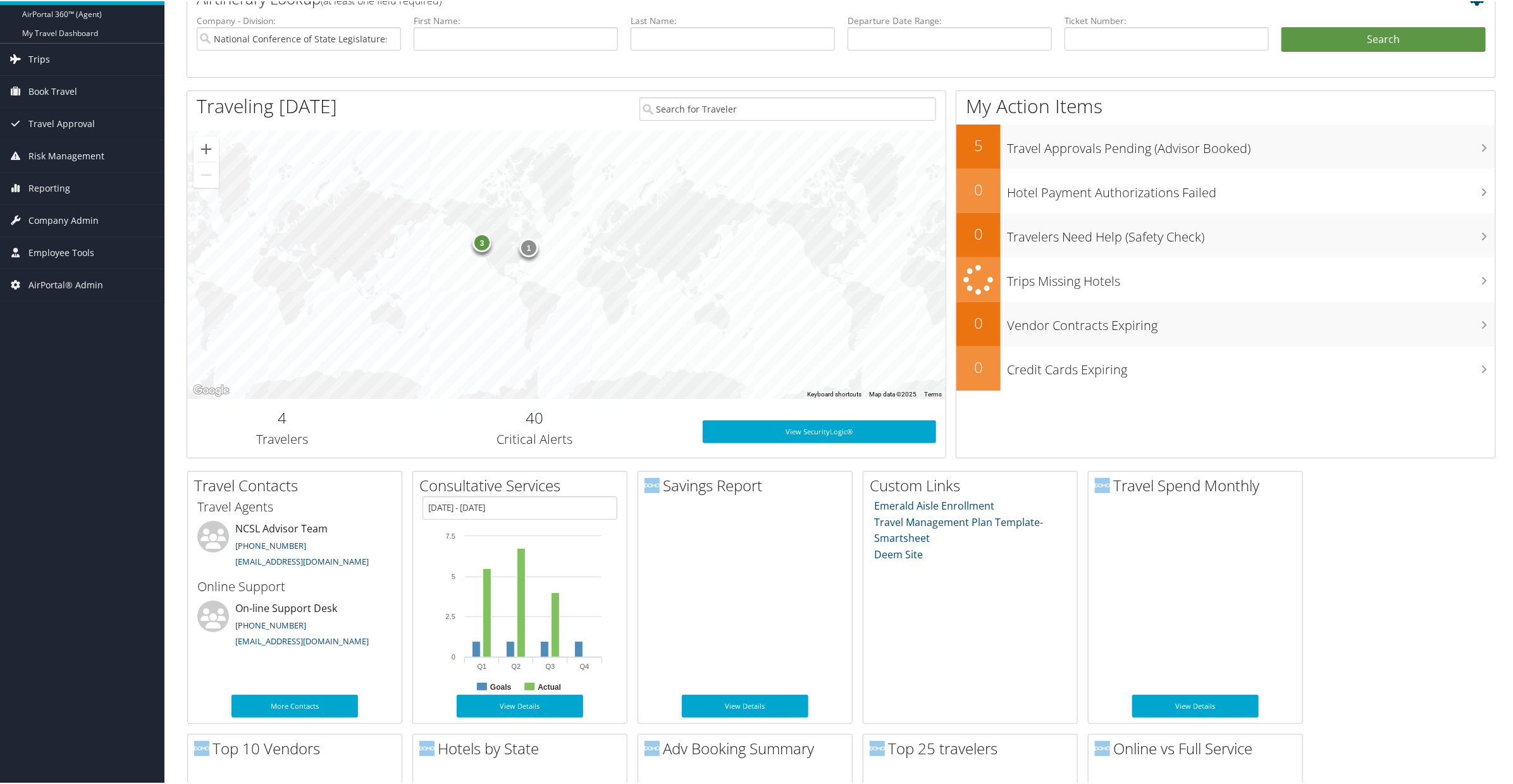
click at [42, 73] on span "Trips" at bounding box center [39, 58] width 21 height 32
click at [43, 122] on link "Past Trips" at bounding box center [82, 122] width 164 height 19
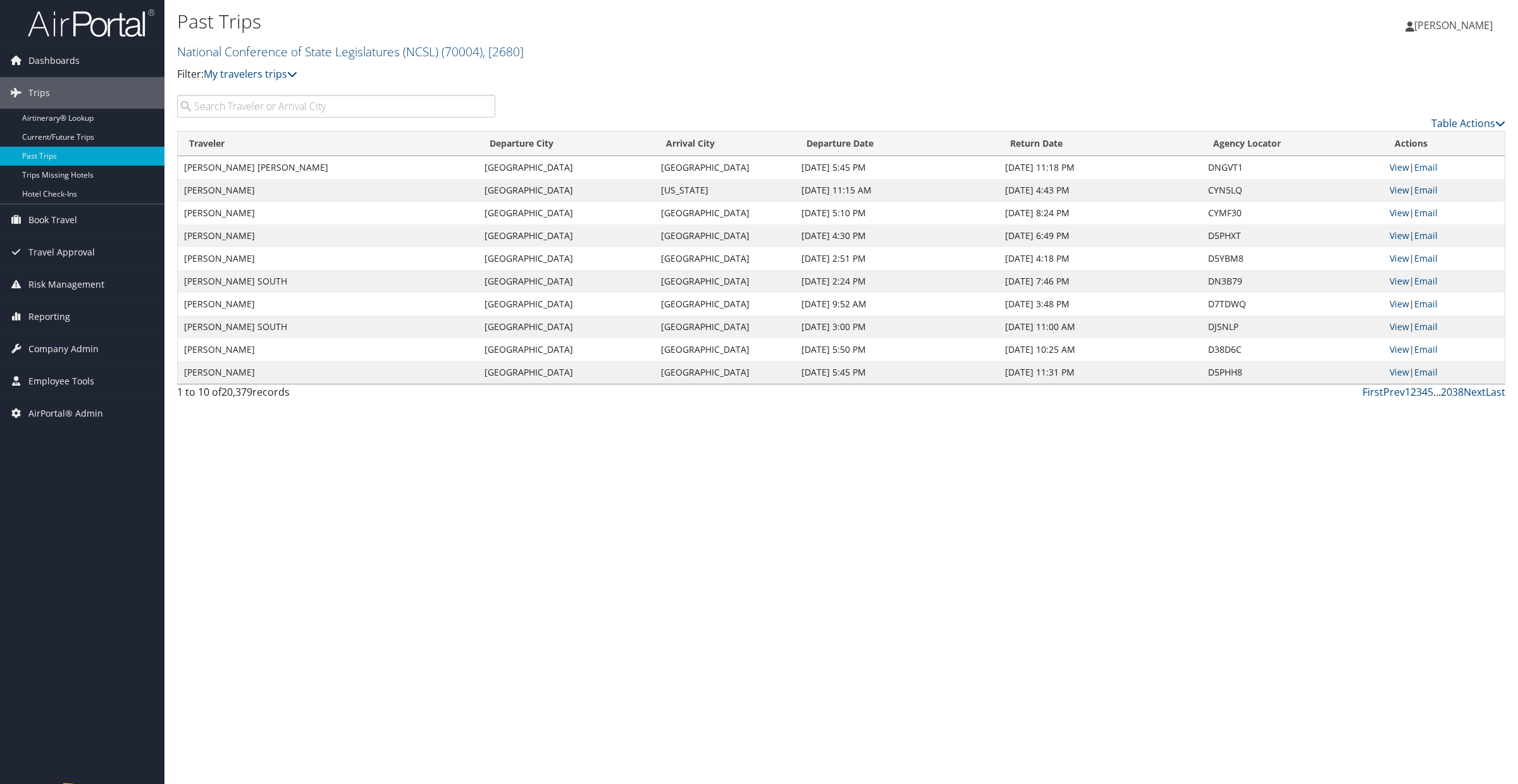
click at [39, 114] on link "Airtinerary® Lookup" at bounding box center [82, 118] width 164 height 19
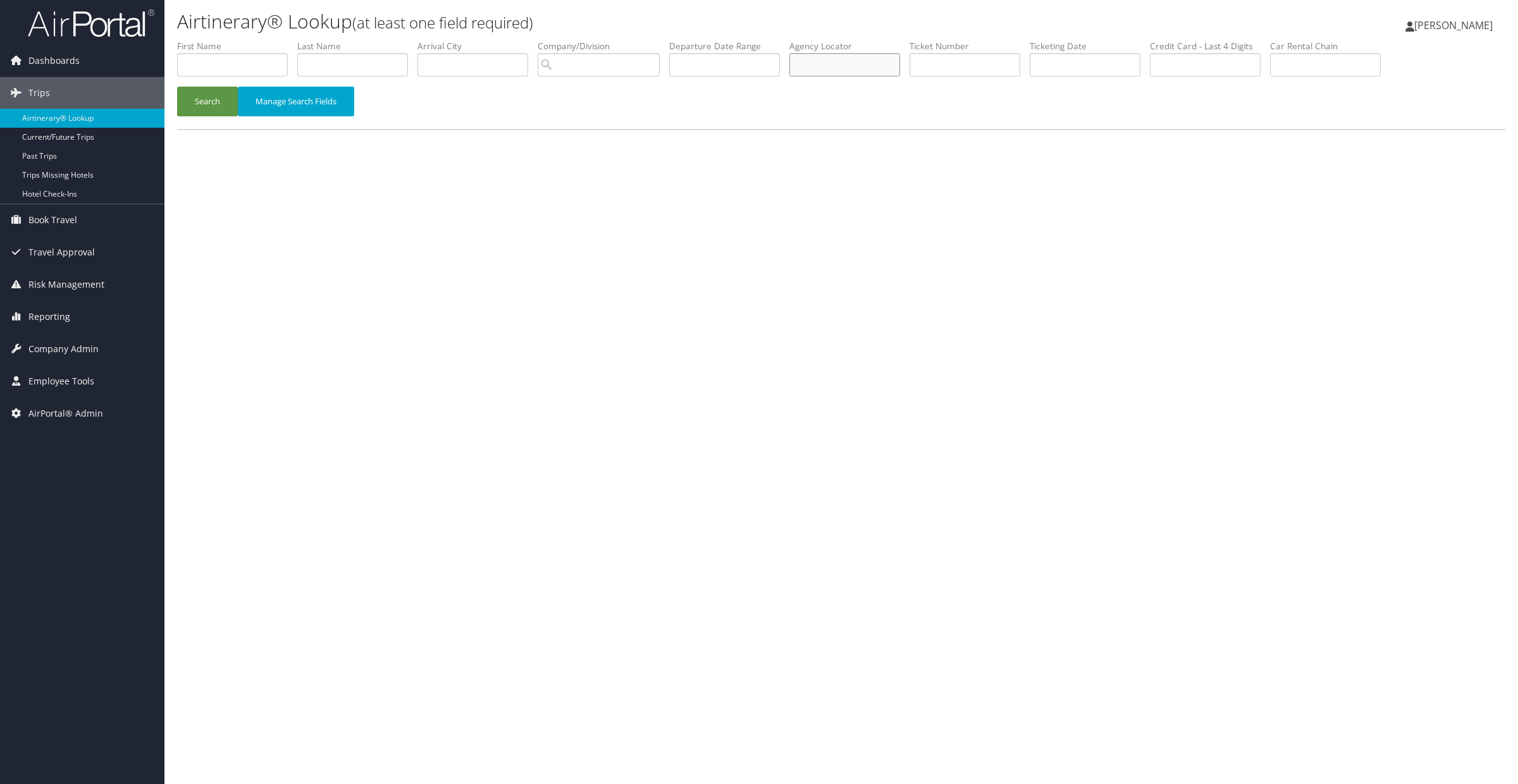
click at [816, 70] on input "text" at bounding box center [844, 64] width 110 height 23
type input "DCNL6v"
click at [190, 95] on button "Search" at bounding box center [207, 101] width 60 height 29
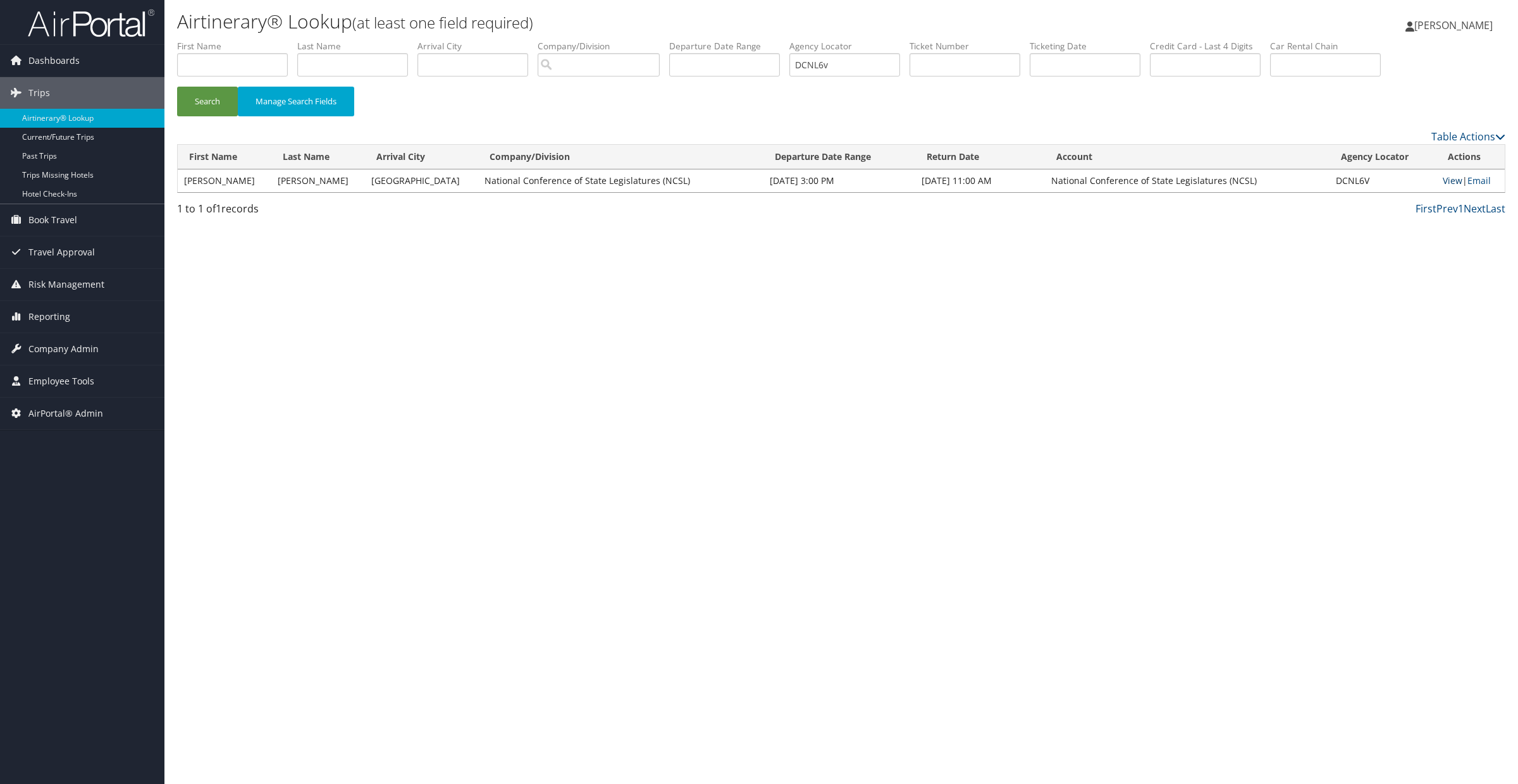
click at [1443, 179] on link "View" at bounding box center [1452, 180] width 20 height 12
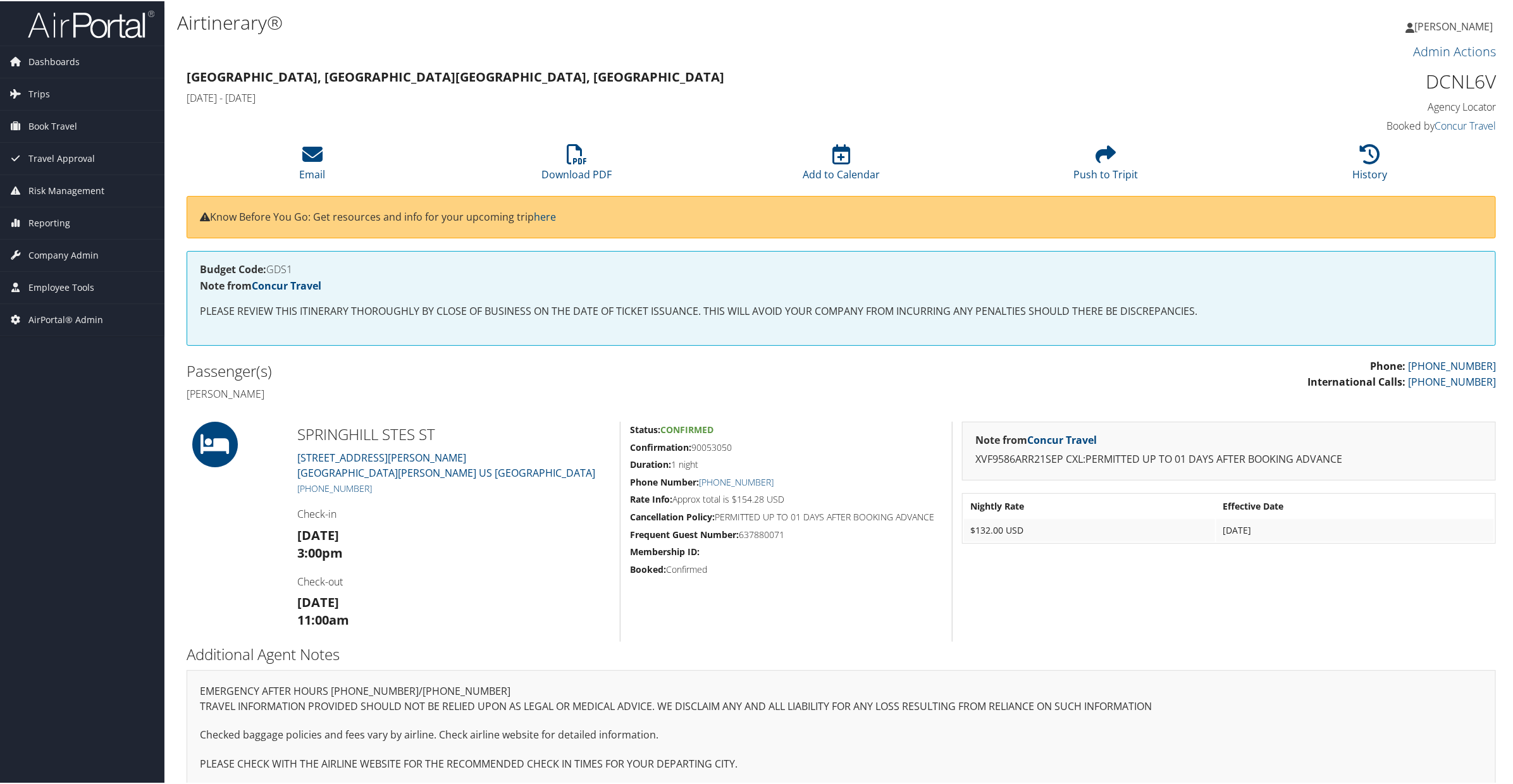
scroll to position [13, 0]
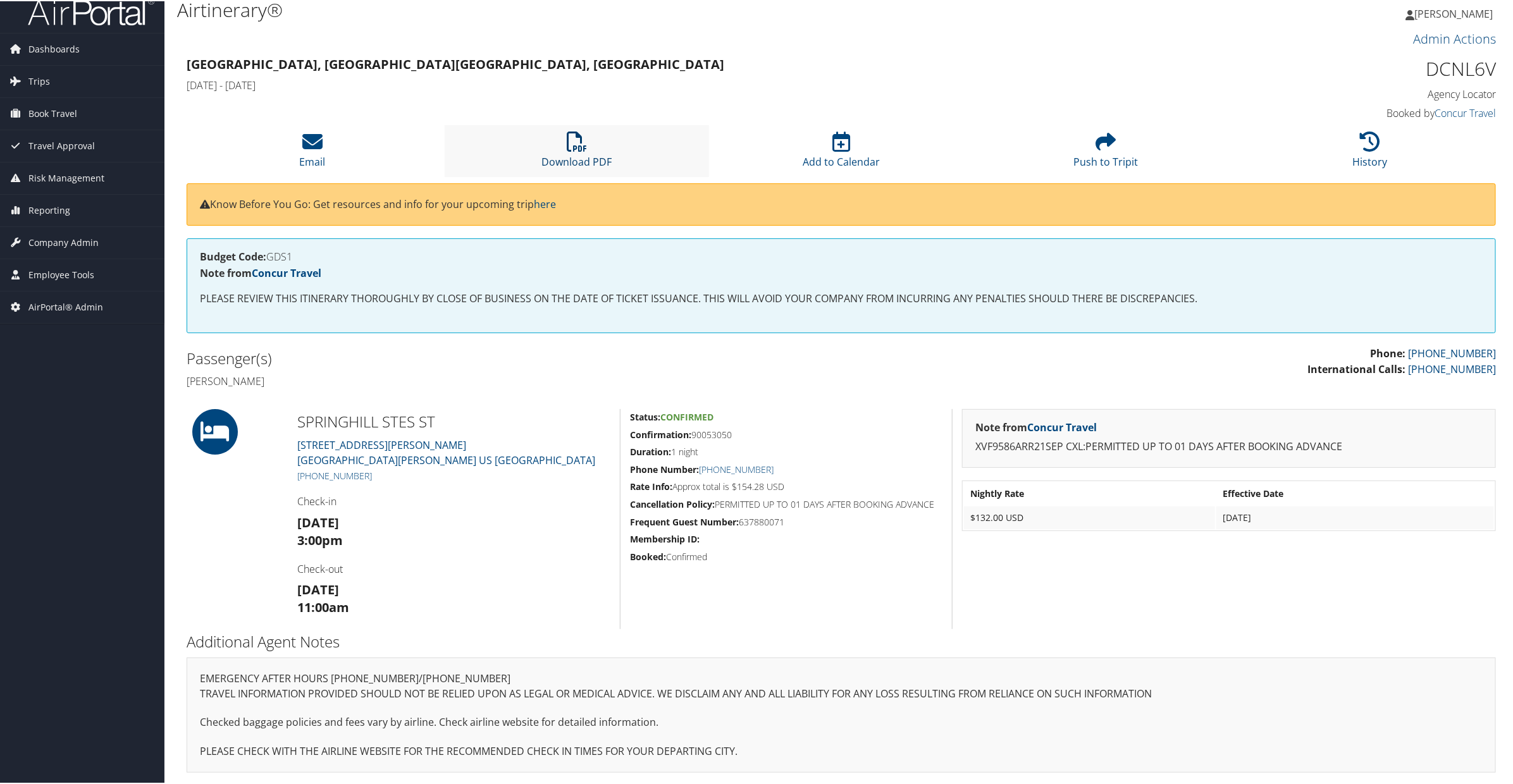
click at [572, 138] on icon at bounding box center [576, 140] width 20 height 20
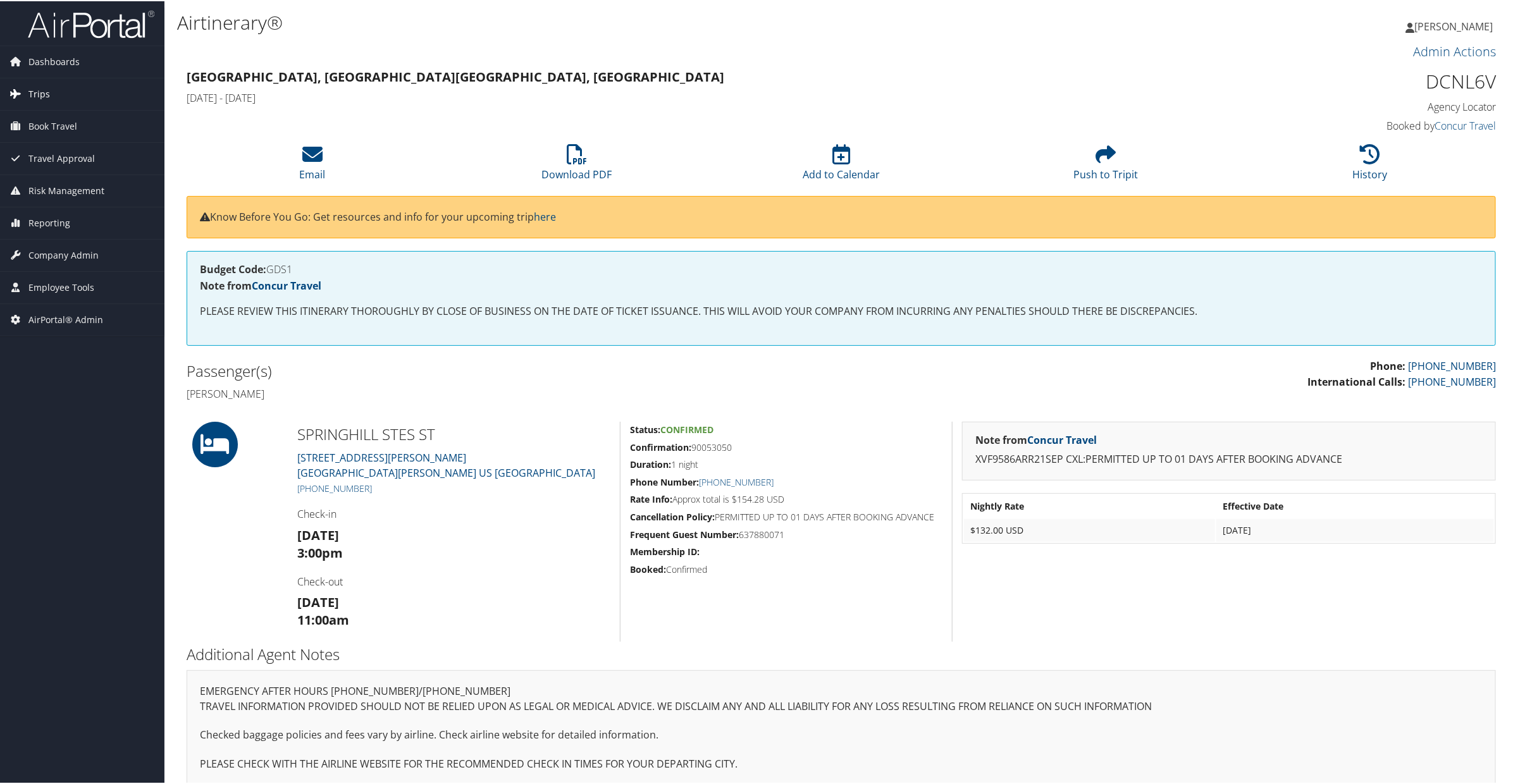
click at [39, 97] on span "Trips" at bounding box center [39, 93] width 21 height 32
click at [45, 115] on link "Airtinerary® Lookup" at bounding box center [82, 118] width 164 height 19
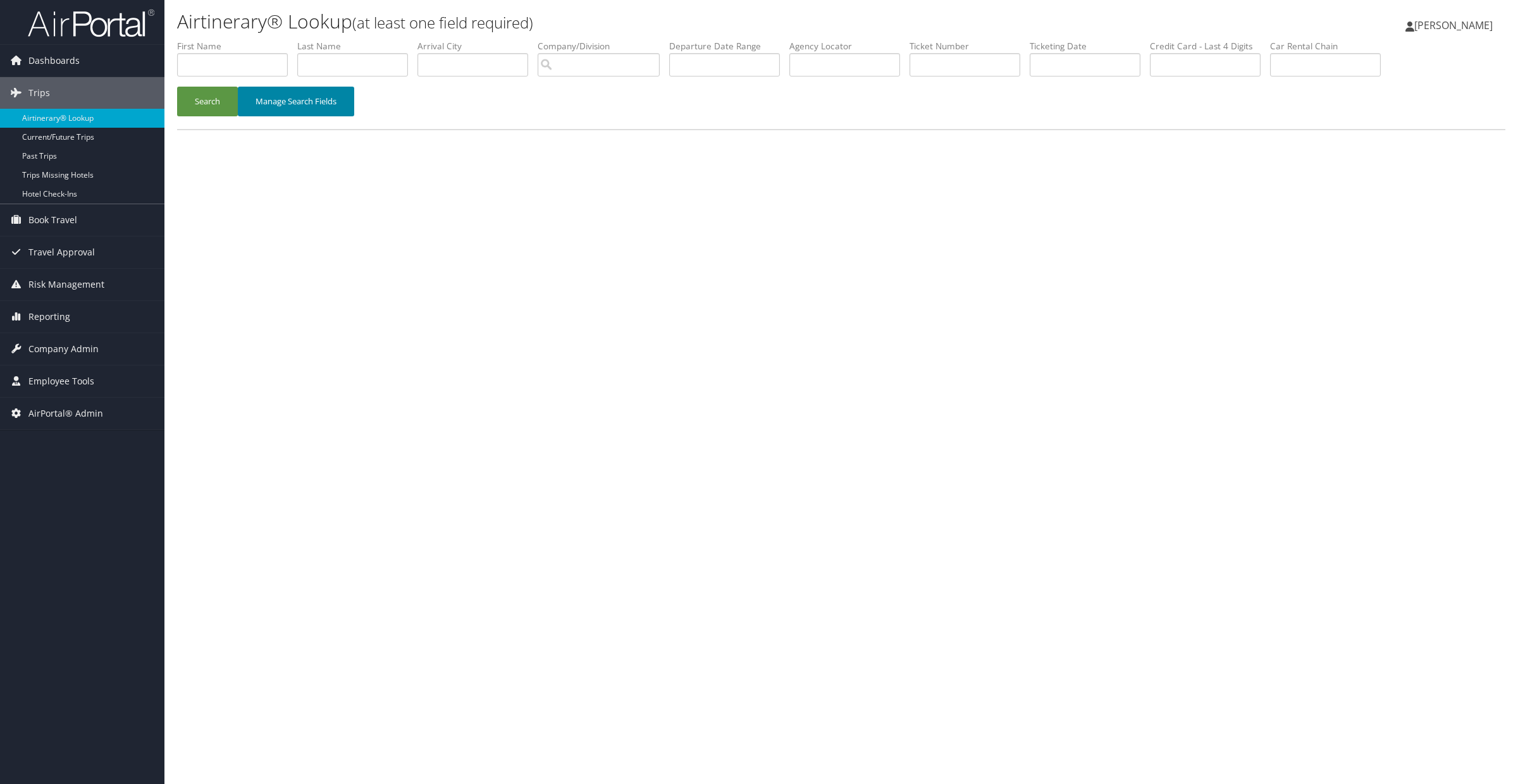
click at [340, 95] on button "Manage Search Fields" at bounding box center [295, 101] width 116 height 29
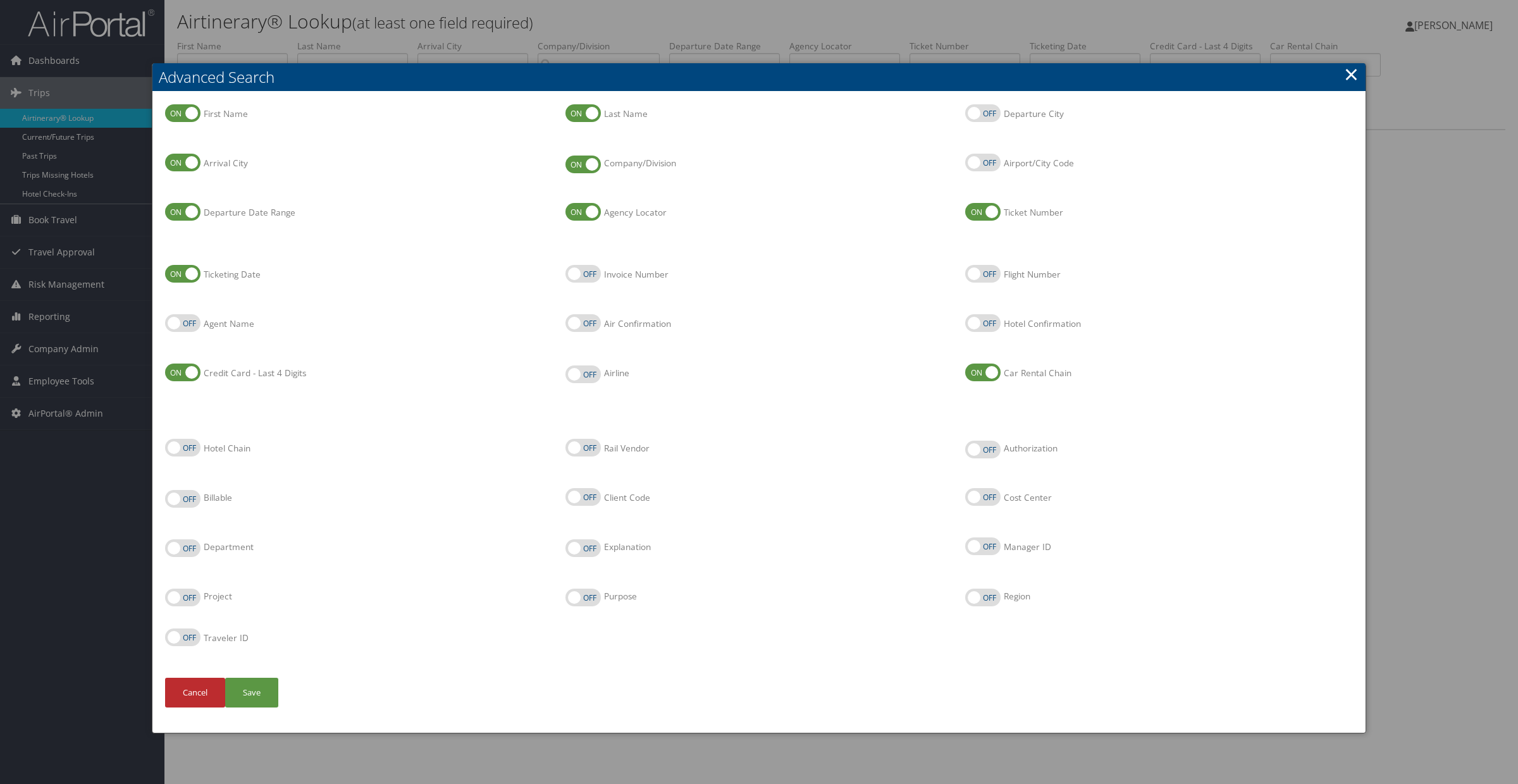
click at [396, 42] on div at bounding box center [759, 392] width 1518 height 784
